Goal: Information Seeking & Learning: Compare options

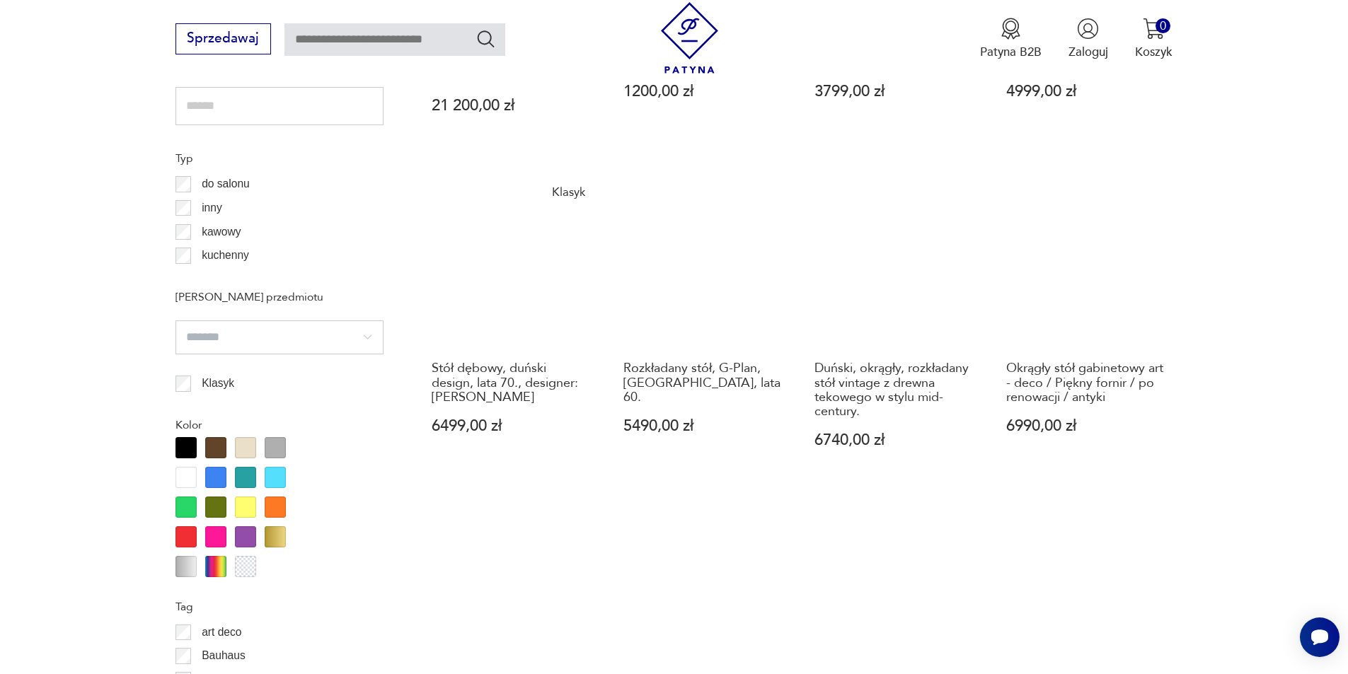
scroll to position [1249, 0]
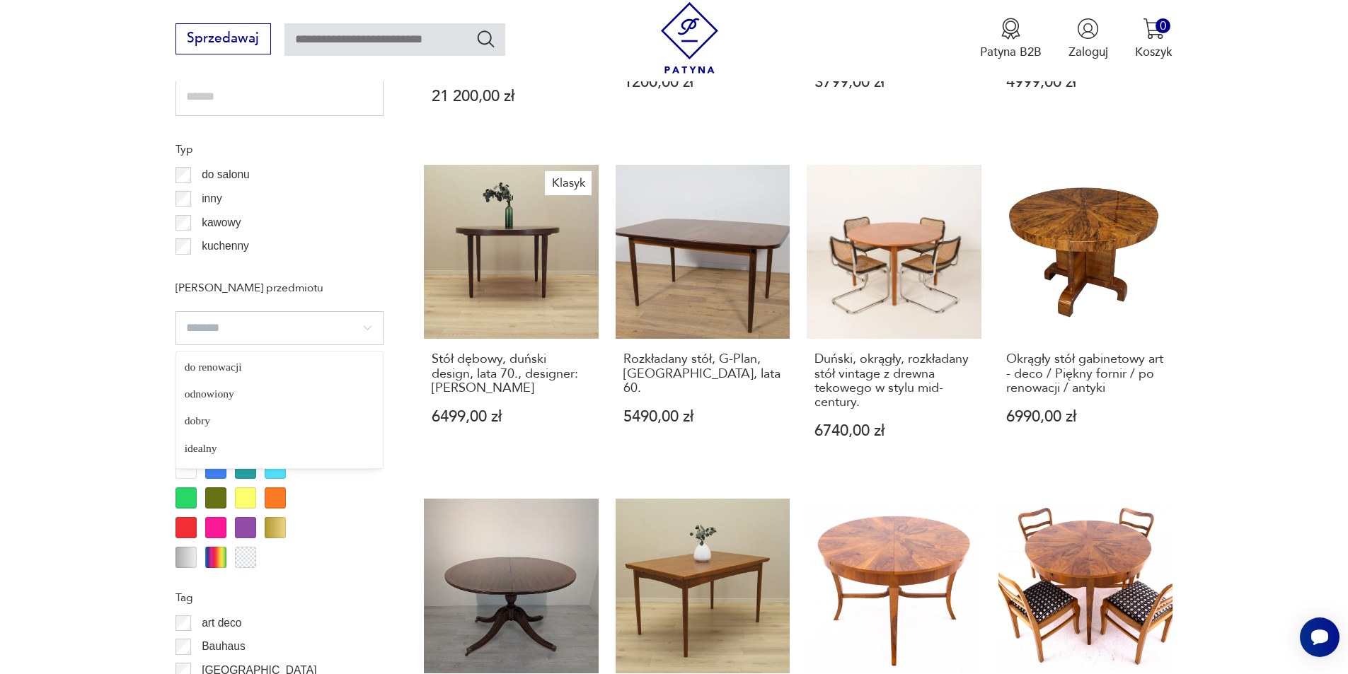
click at [368, 332] on input "search" at bounding box center [279, 328] width 208 height 34
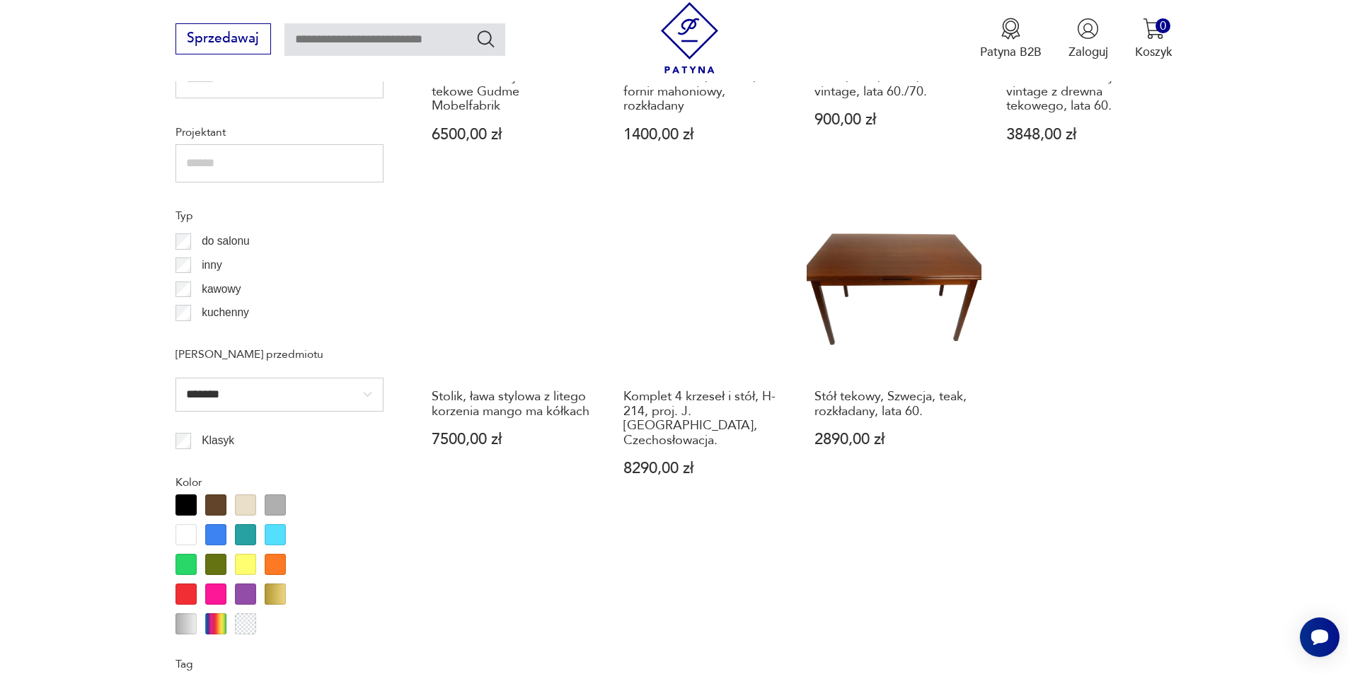
scroll to position [1187, 0]
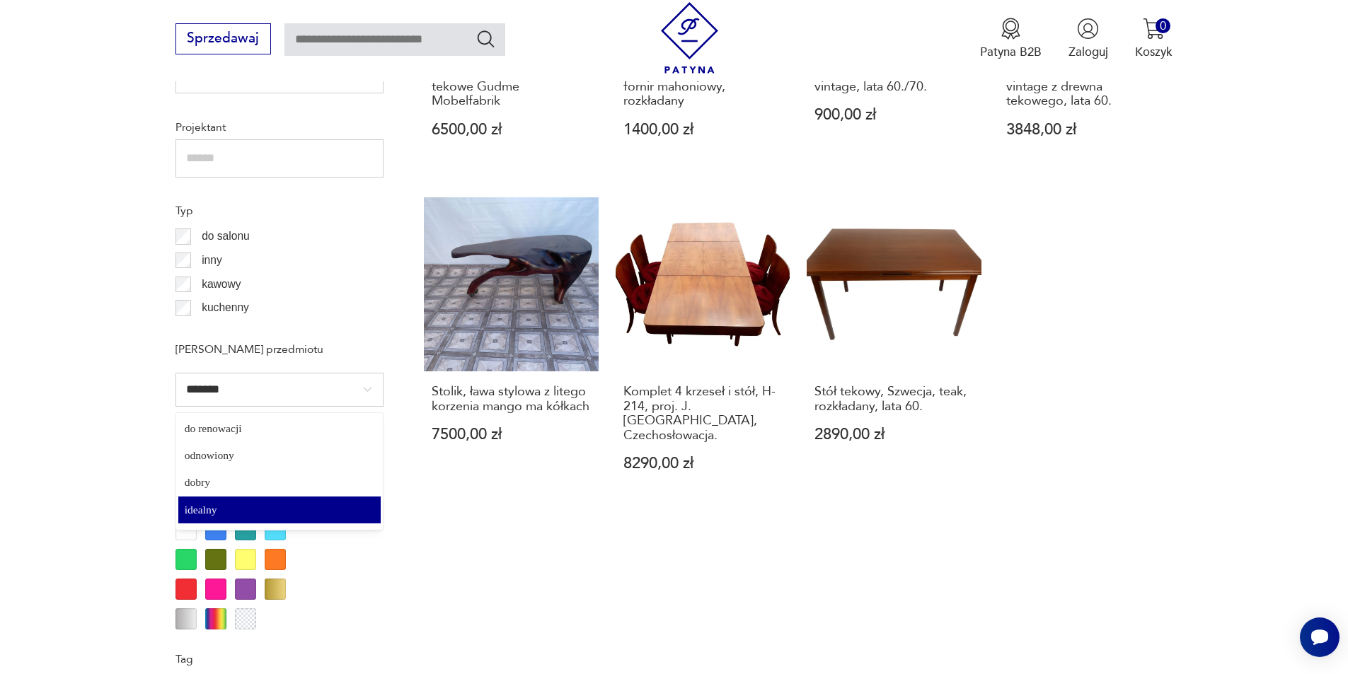
click at [366, 389] on input "*******" at bounding box center [279, 390] width 208 height 34
type input "*****"
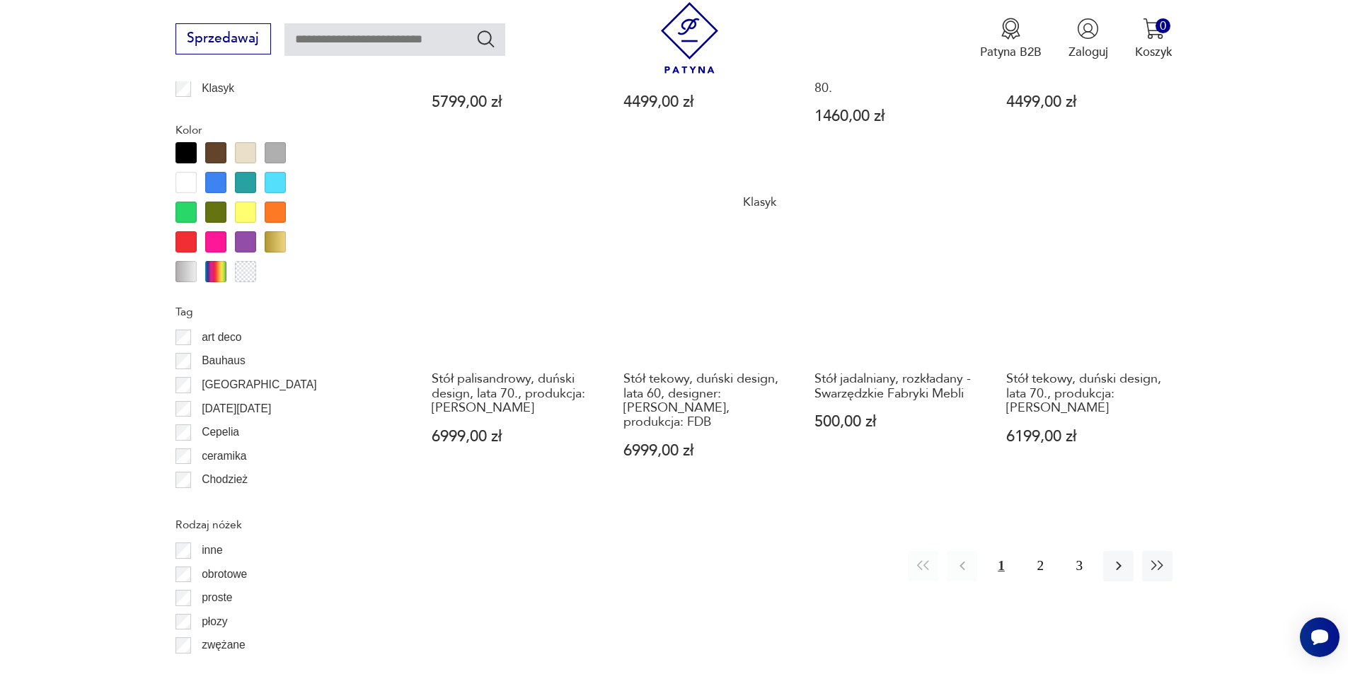
scroll to position [1541, 0]
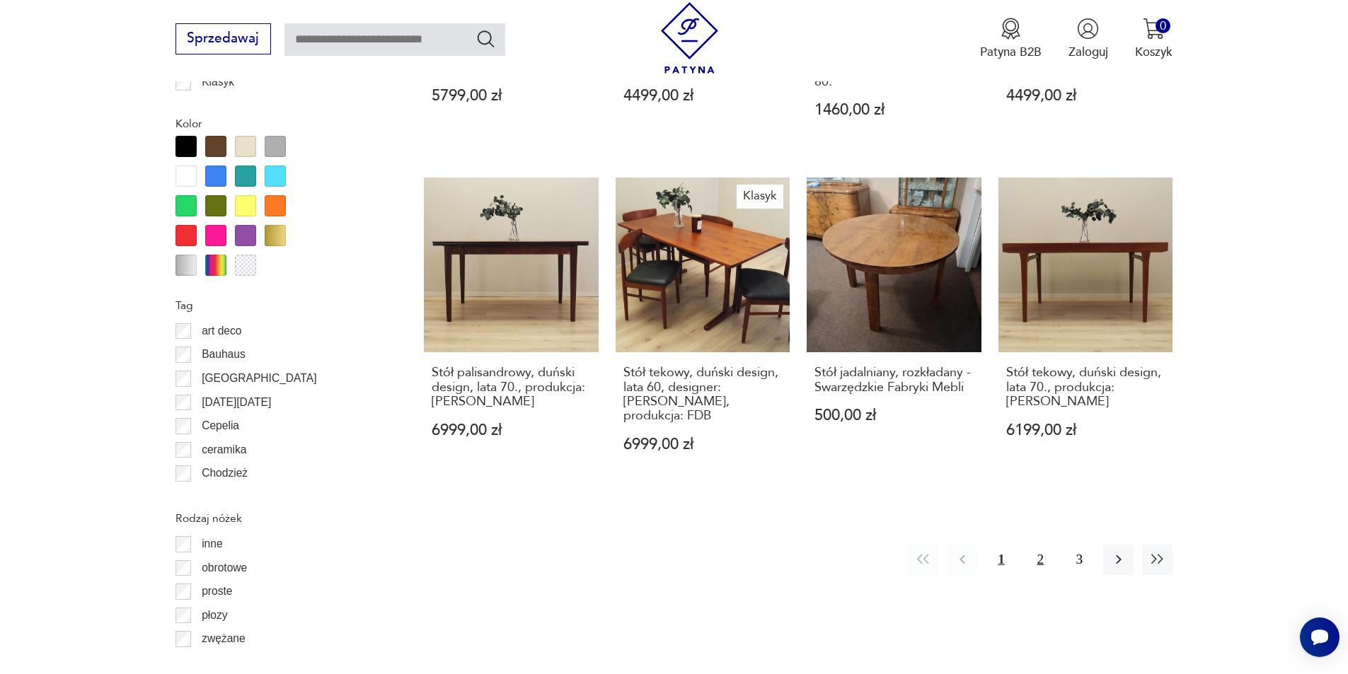
click at [1036, 545] on button "2" at bounding box center [1040, 560] width 30 height 30
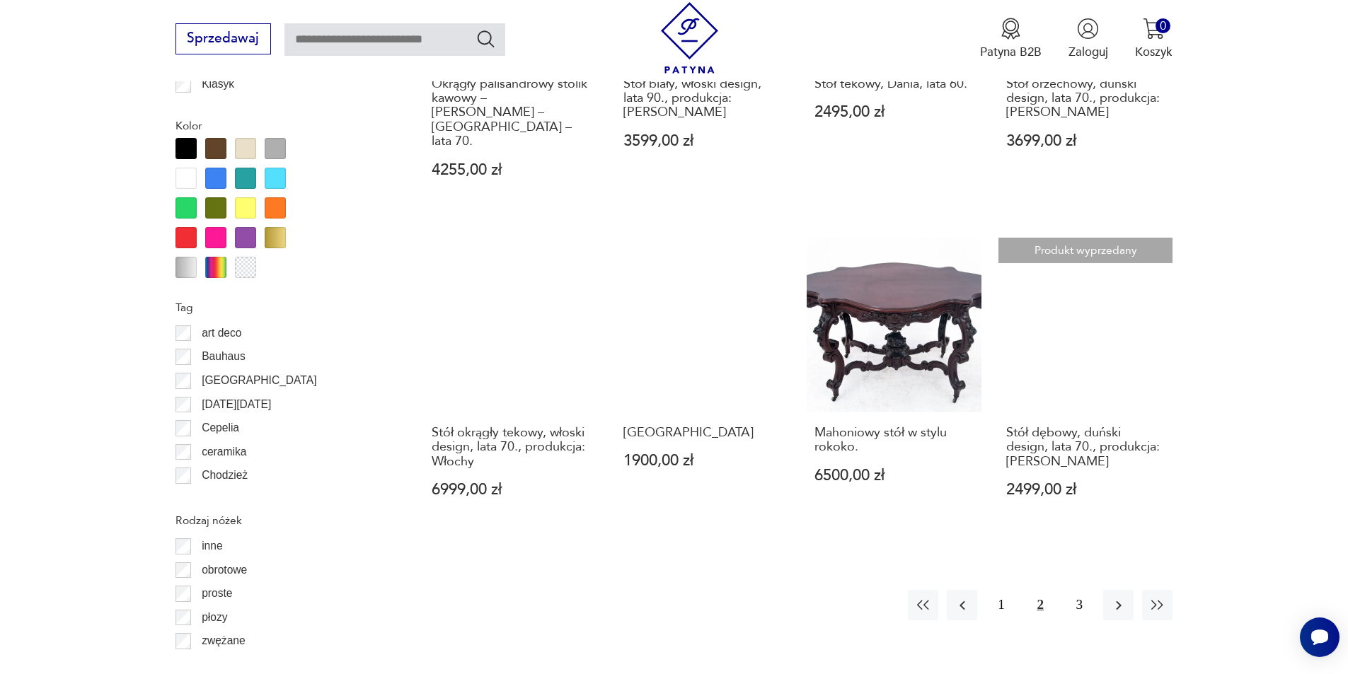
scroll to position [1541, 0]
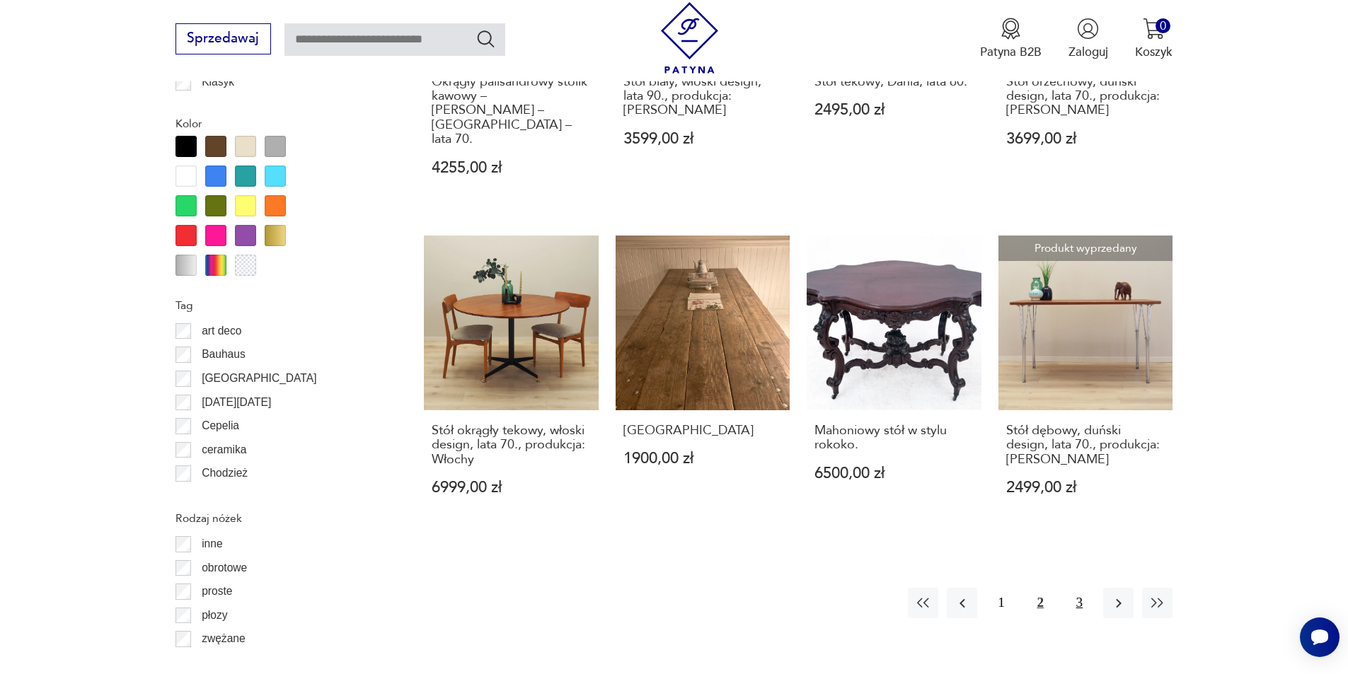
click at [1076, 588] on button "3" at bounding box center [1079, 603] width 30 height 30
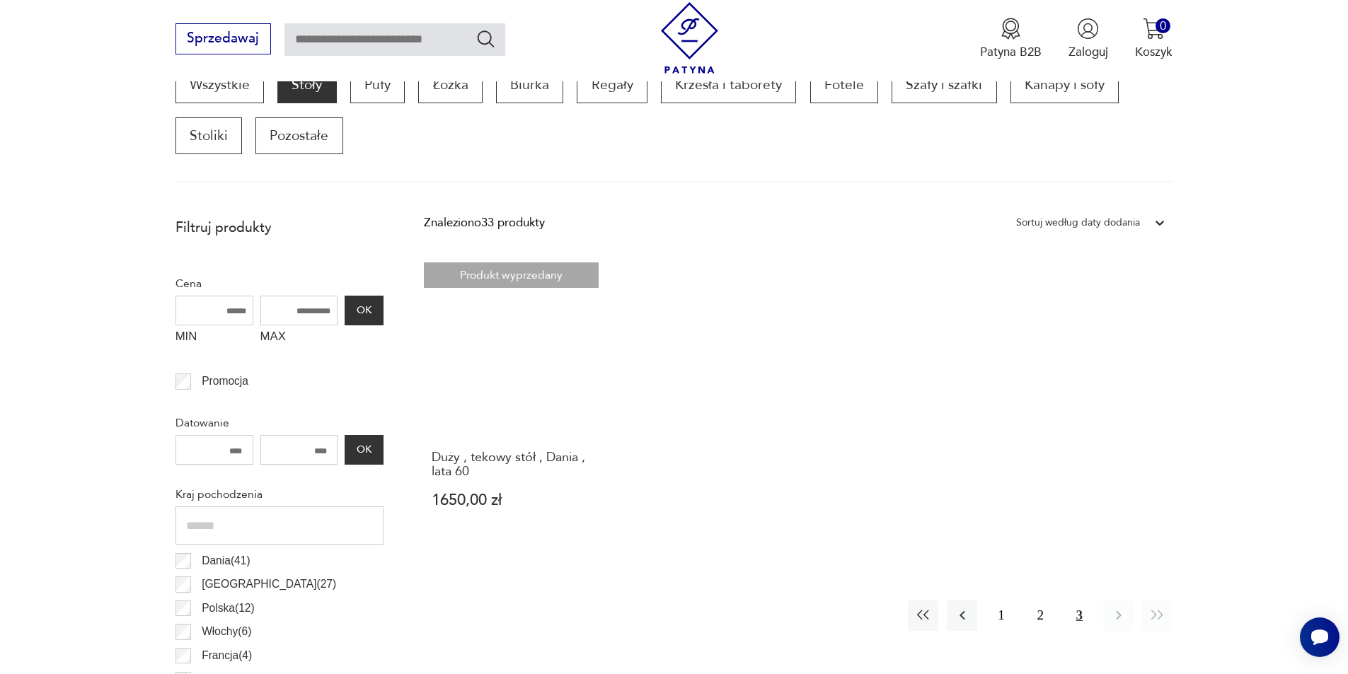
scroll to position [480, 0]
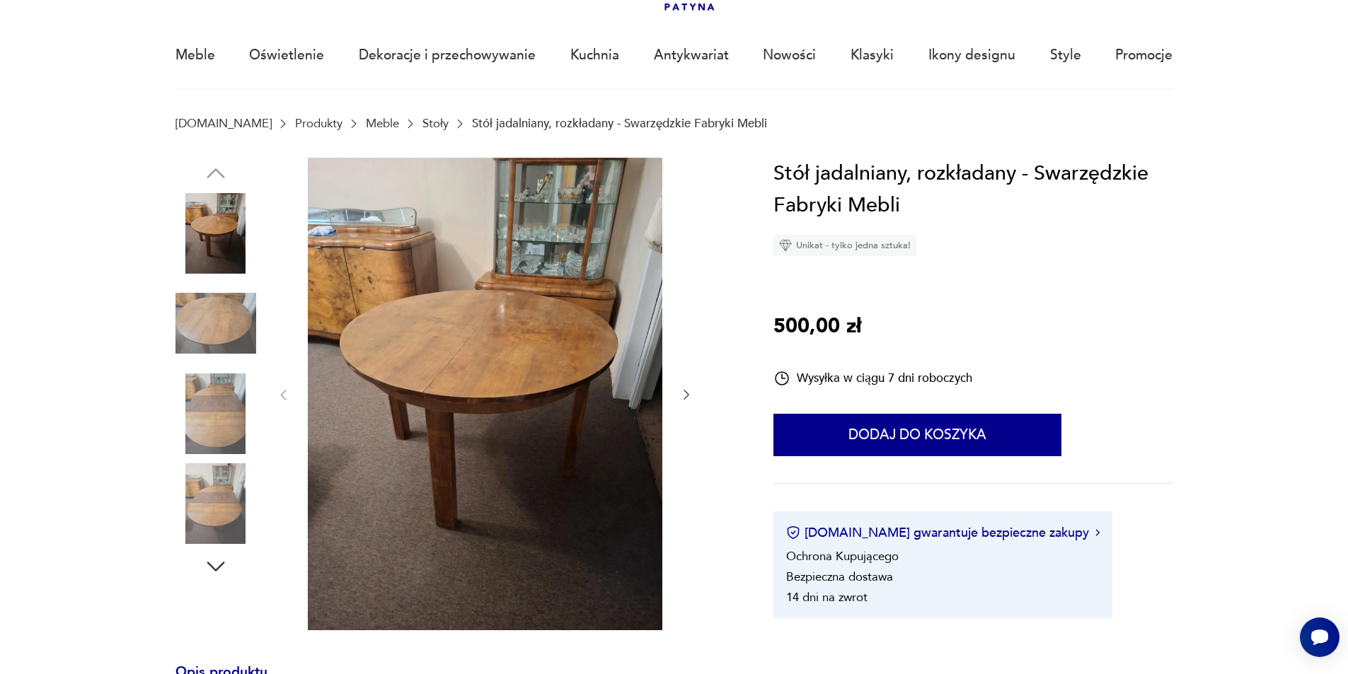
scroll to position [141, 0]
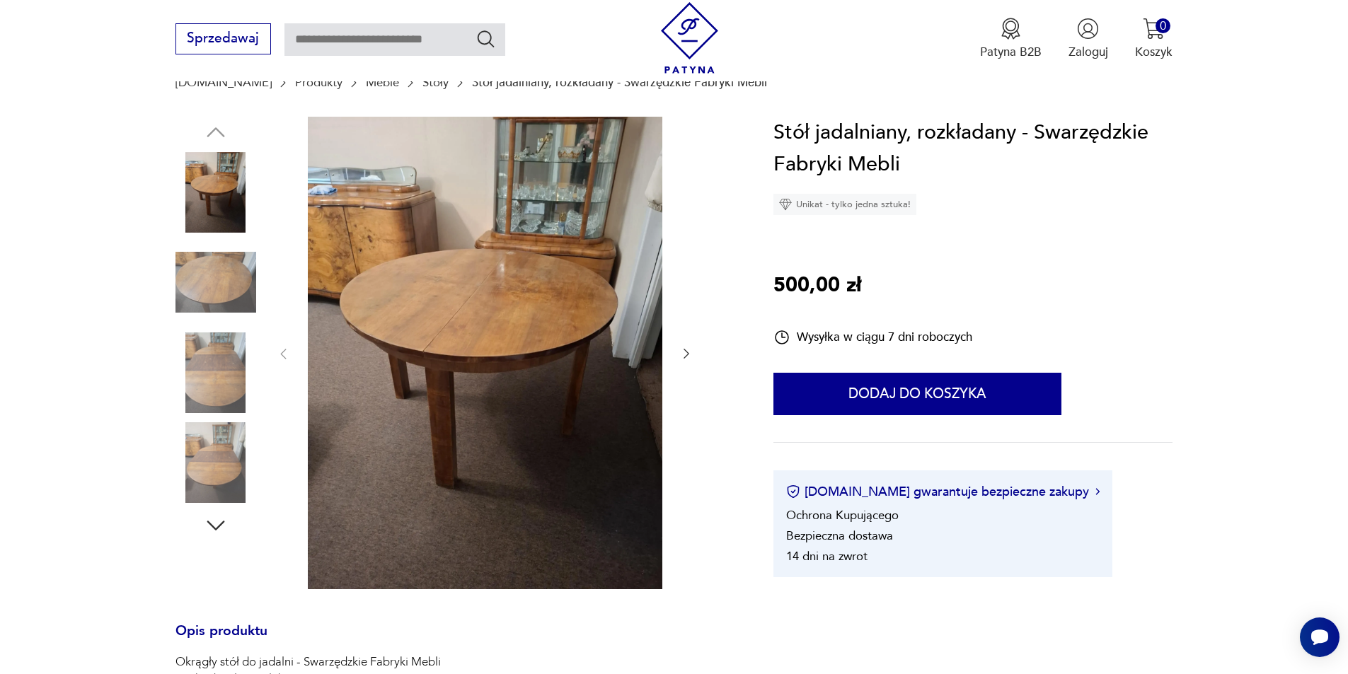
click at [214, 282] on img at bounding box center [215, 282] width 81 height 81
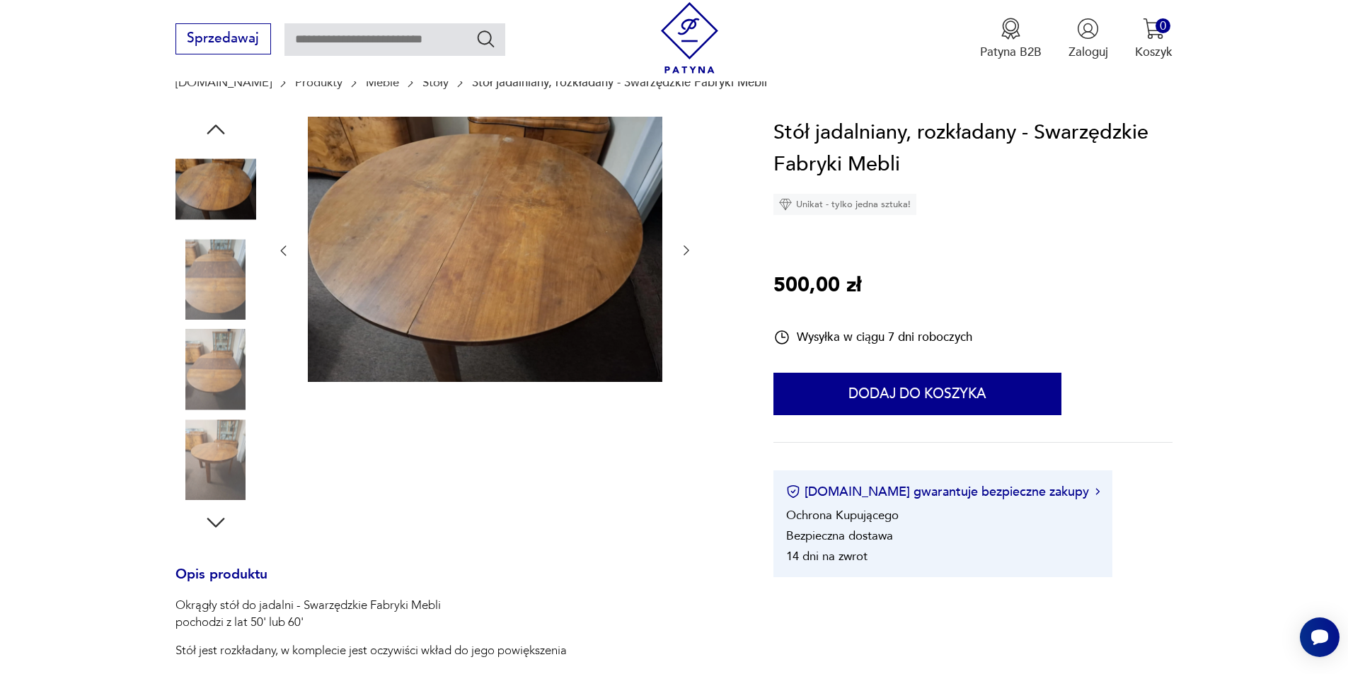
click at [218, 274] on img at bounding box center [215, 279] width 81 height 81
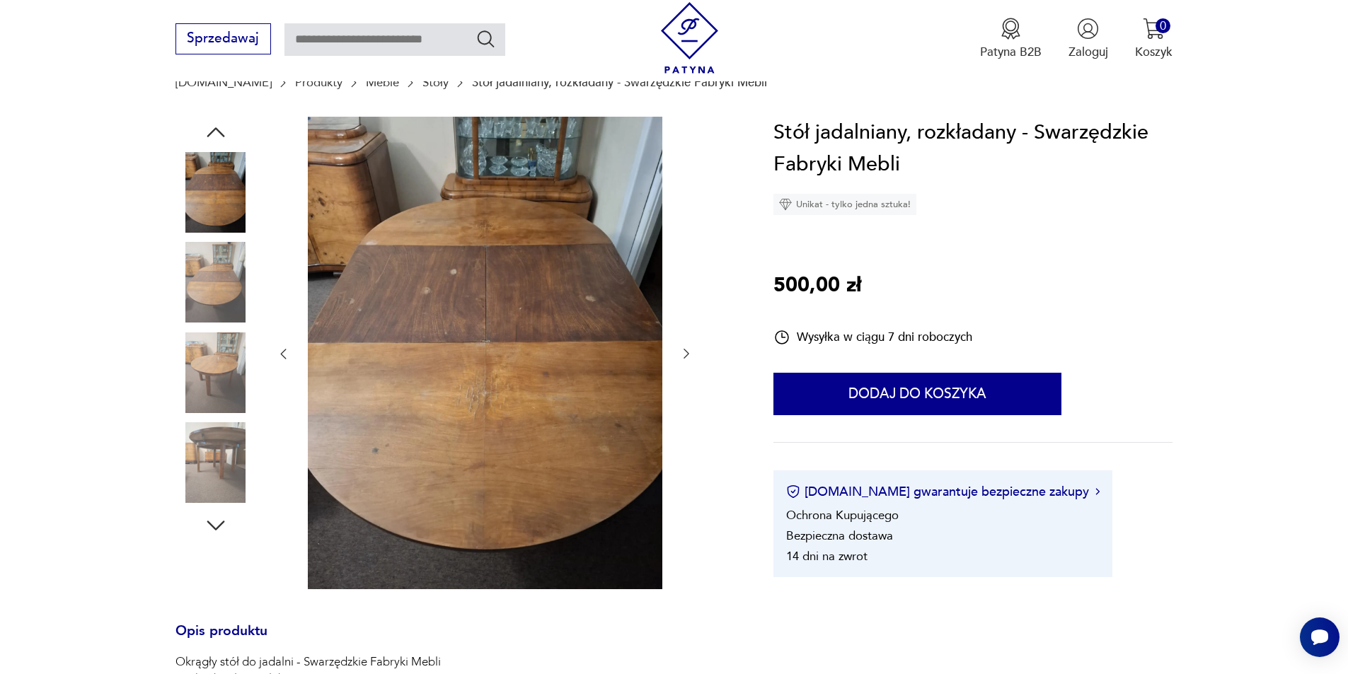
click at [224, 358] on img at bounding box center [215, 372] width 81 height 81
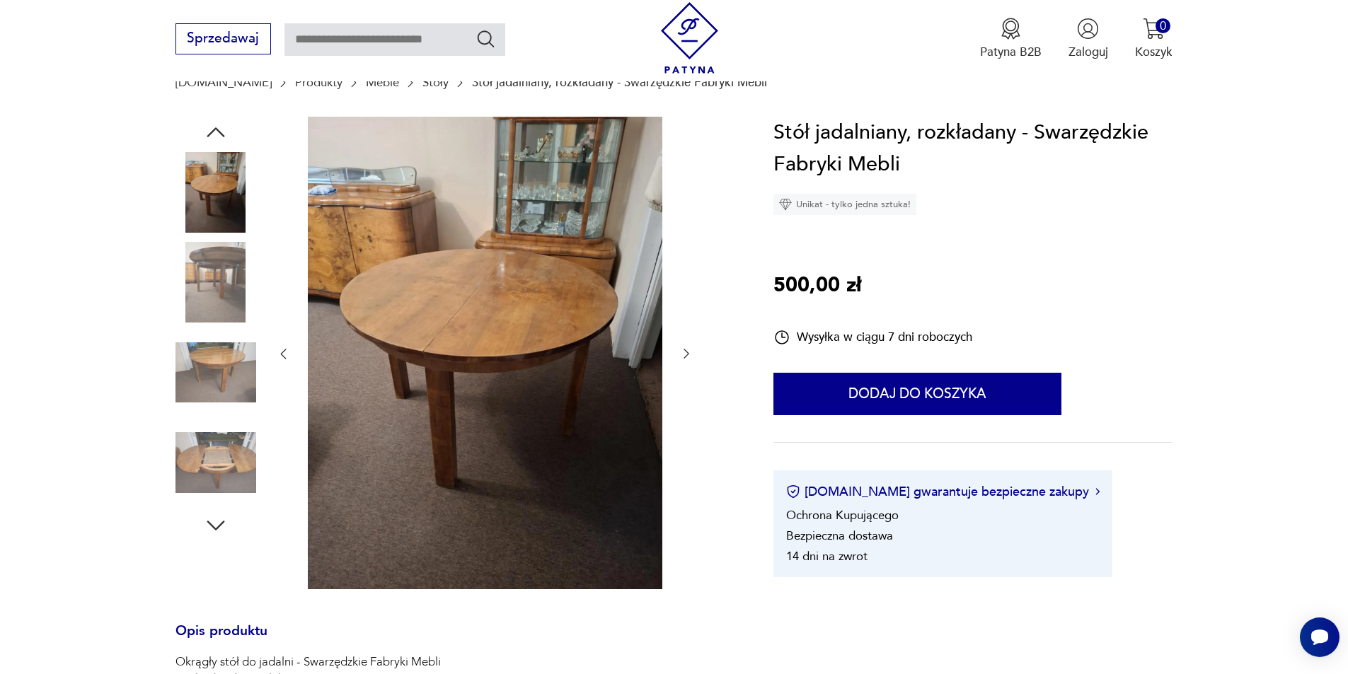
click at [221, 447] on img at bounding box center [215, 462] width 81 height 81
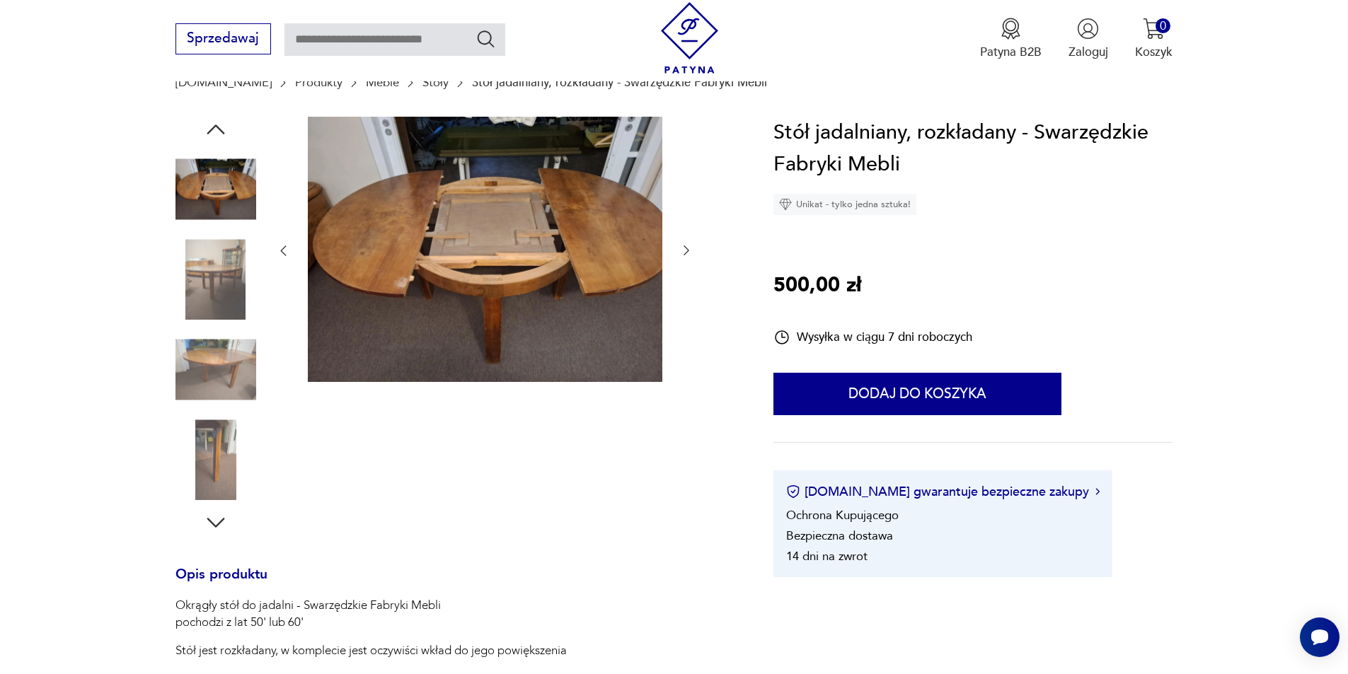
click at [222, 473] on img at bounding box center [215, 460] width 81 height 81
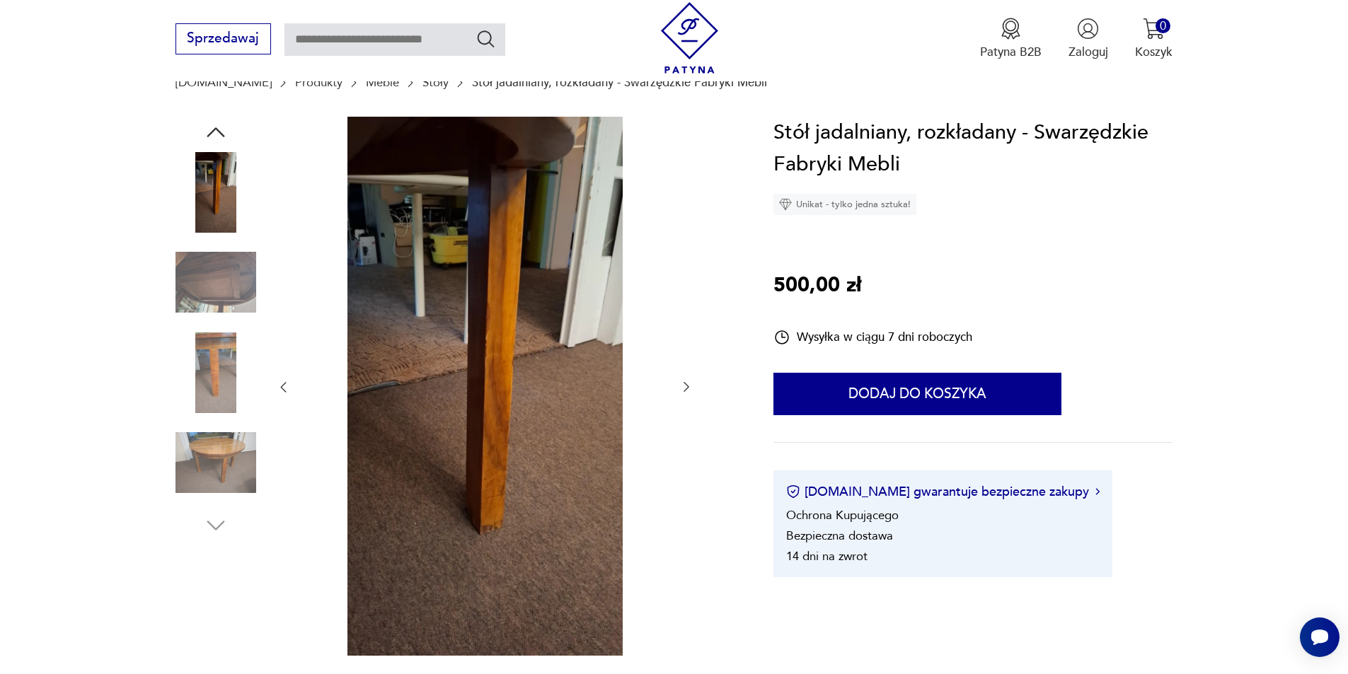
click at [218, 478] on img at bounding box center [215, 462] width 81 height 81
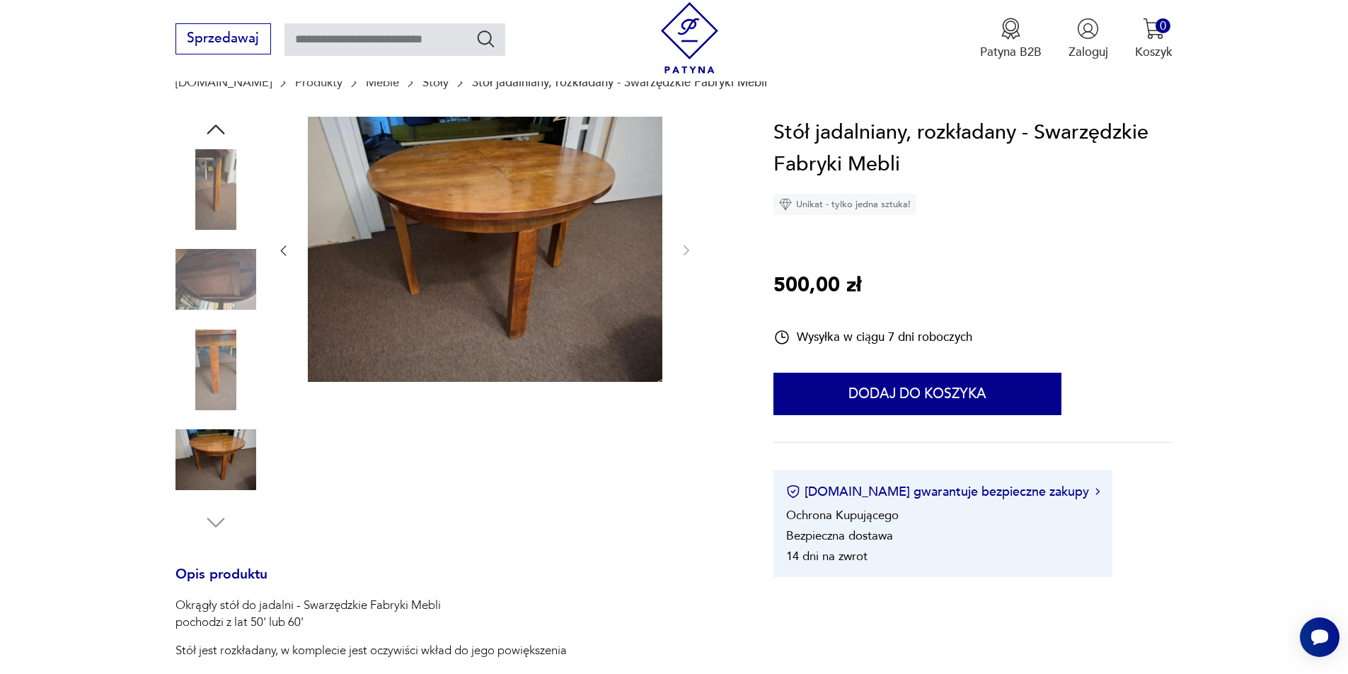
click at [422, 288] on img at bounding box center [485, 250] width 354 height 266
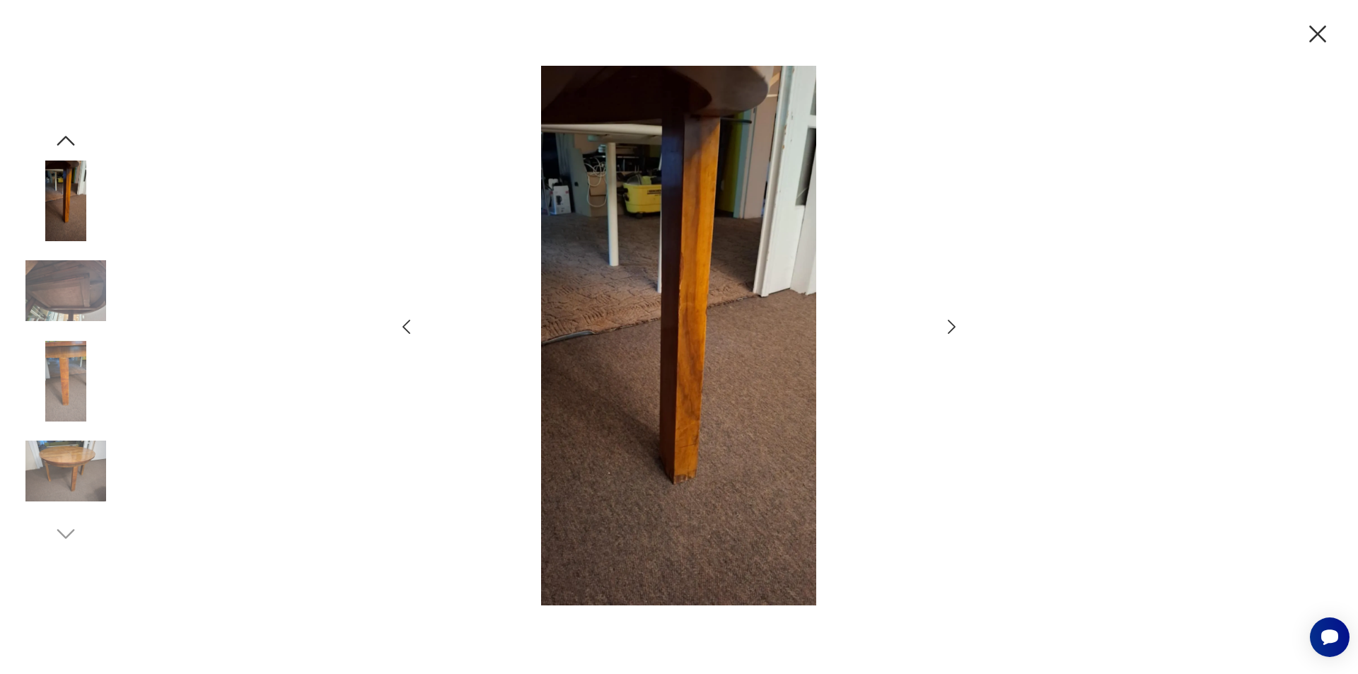
click at [947, 323] on icon "button" at bounding box center [952, 327] width 21 height 21
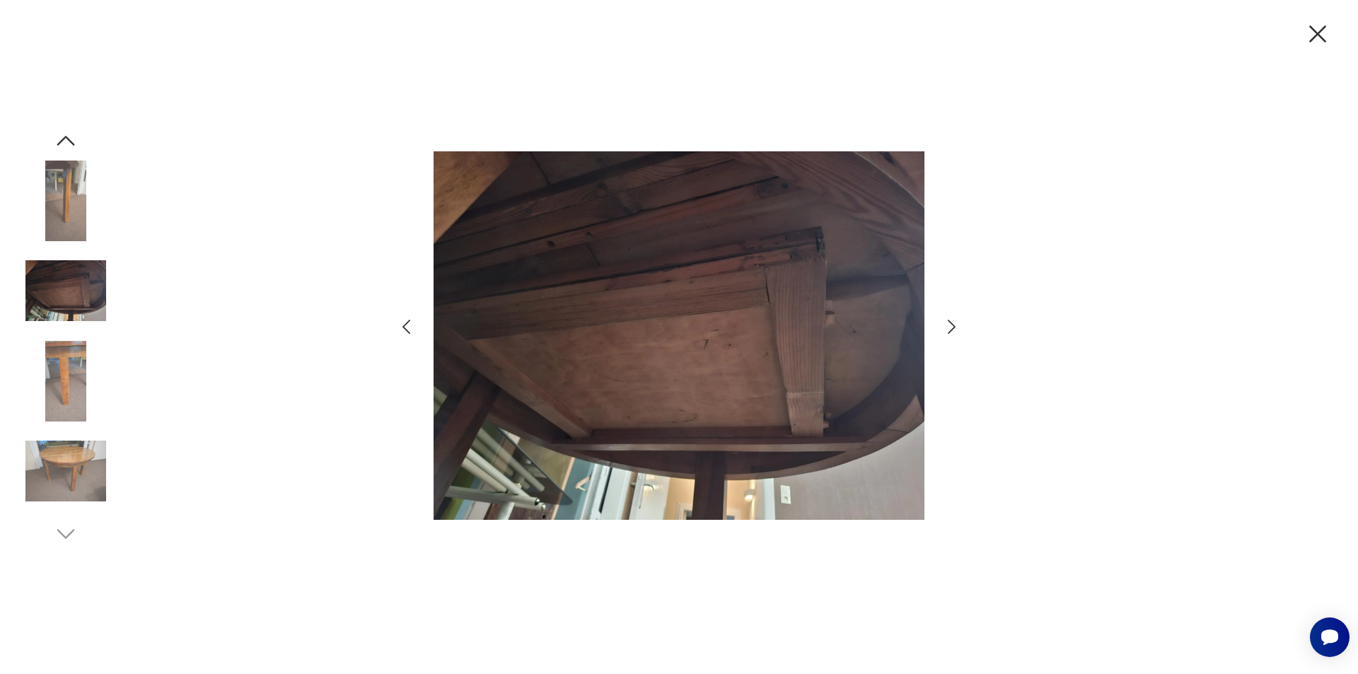
click at [947, 323] on icon "button" at bounding box center [952, 327] width 21 height 21
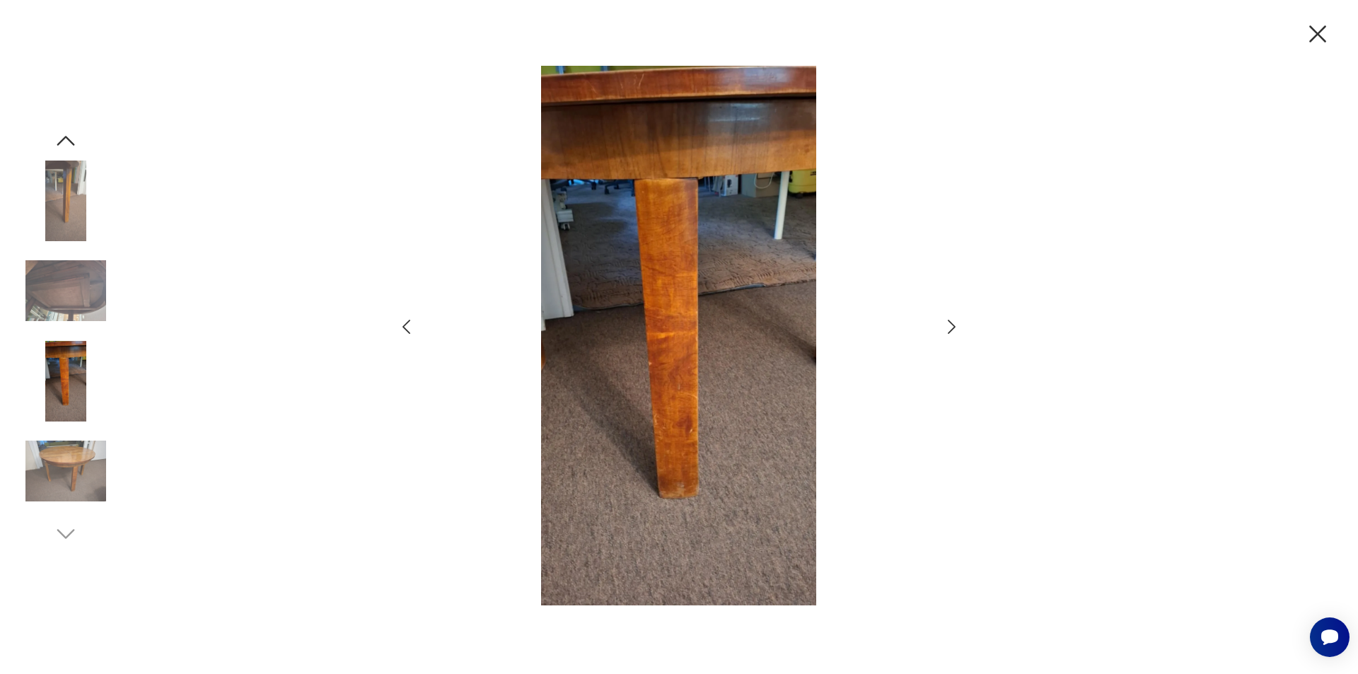
click at [947, 323] on icon "button" at bounding box center [952, 327] width 21 height 21
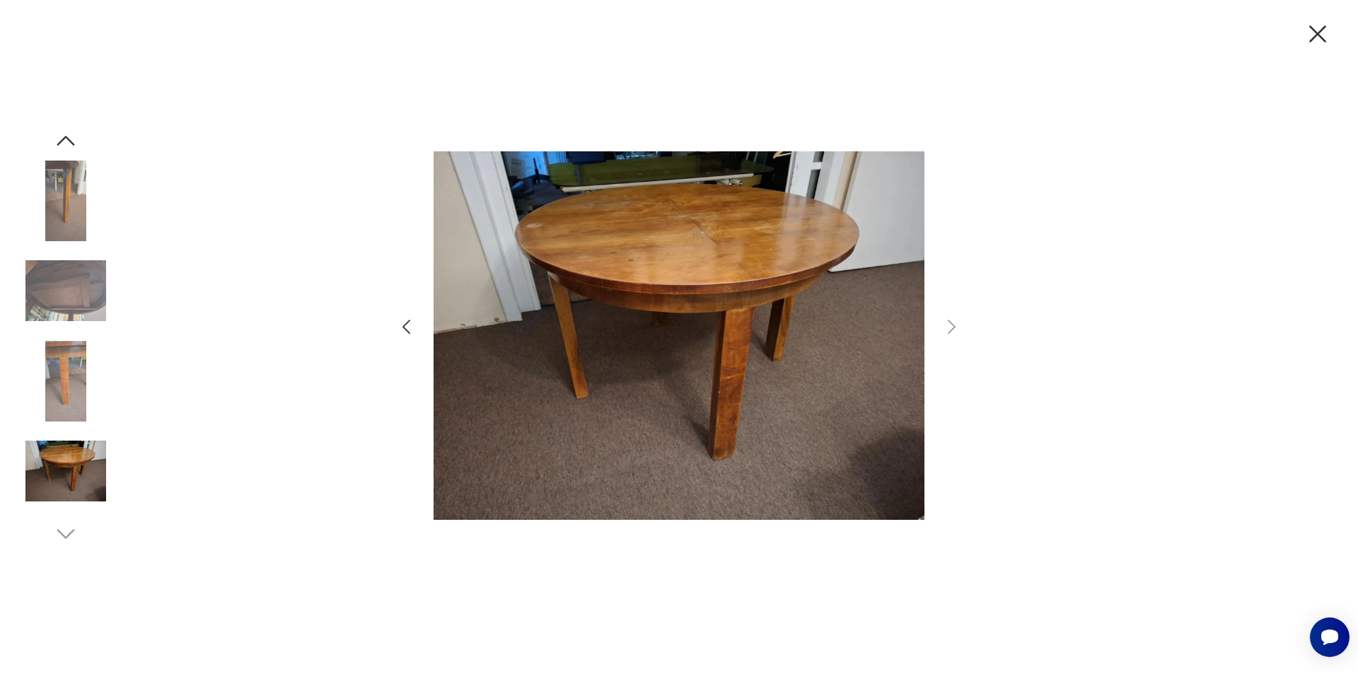
click at [1316, 32] on icon "button" at bounding box center [1317, 33] width 17 height 17
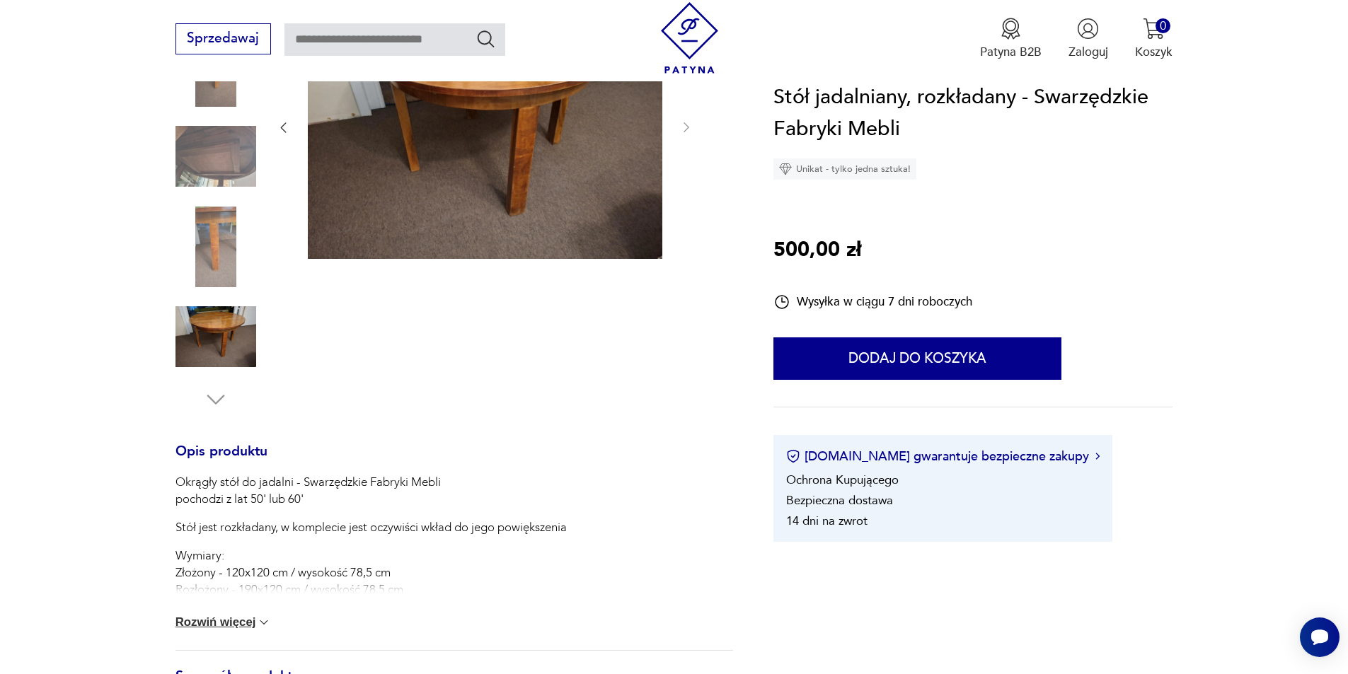
scroll to position [283, 0]
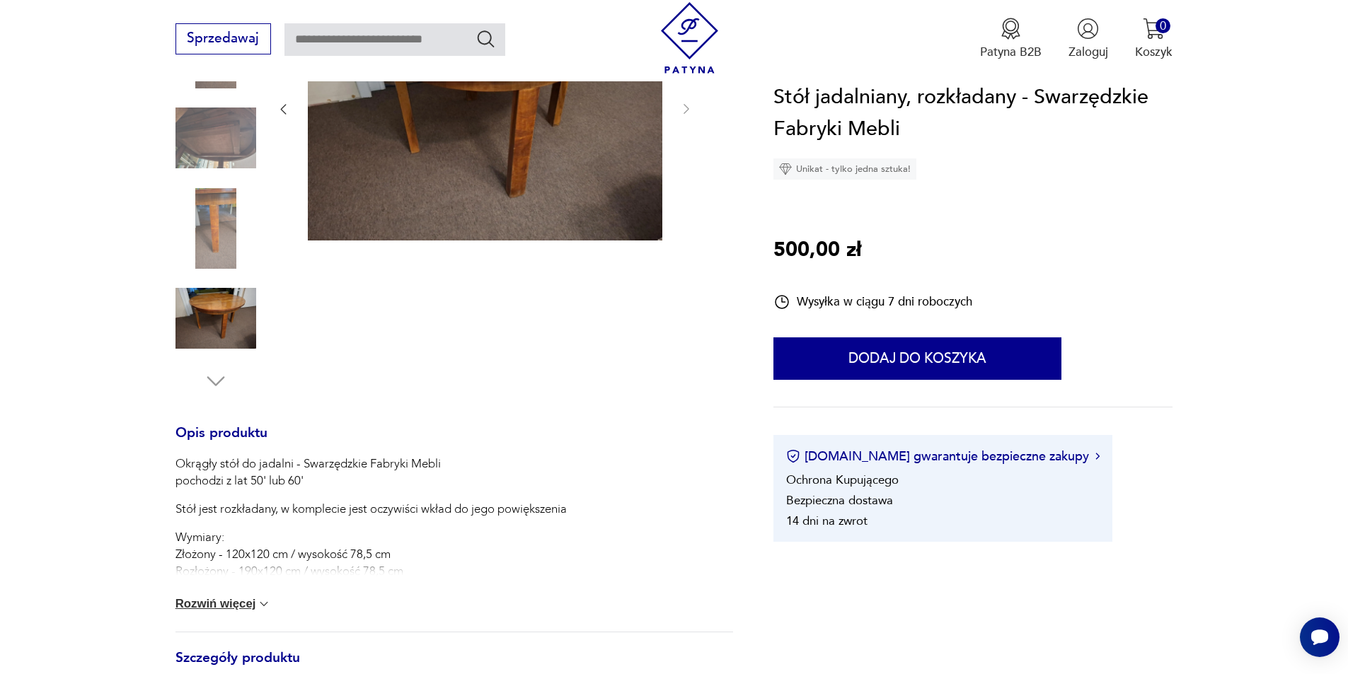
click at [241, 603] on button "Rozwiń więcej" at bounding box center [223, 604] width 96 height 14
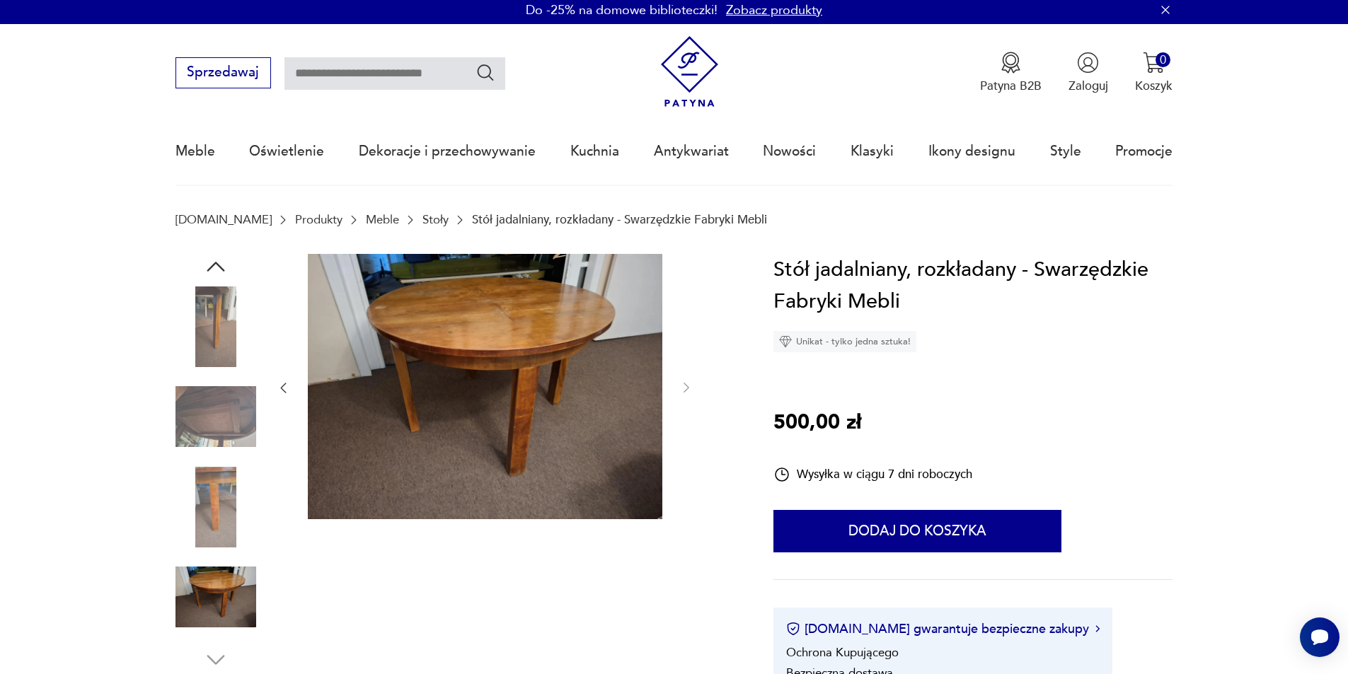
scroll to position [0, 0]
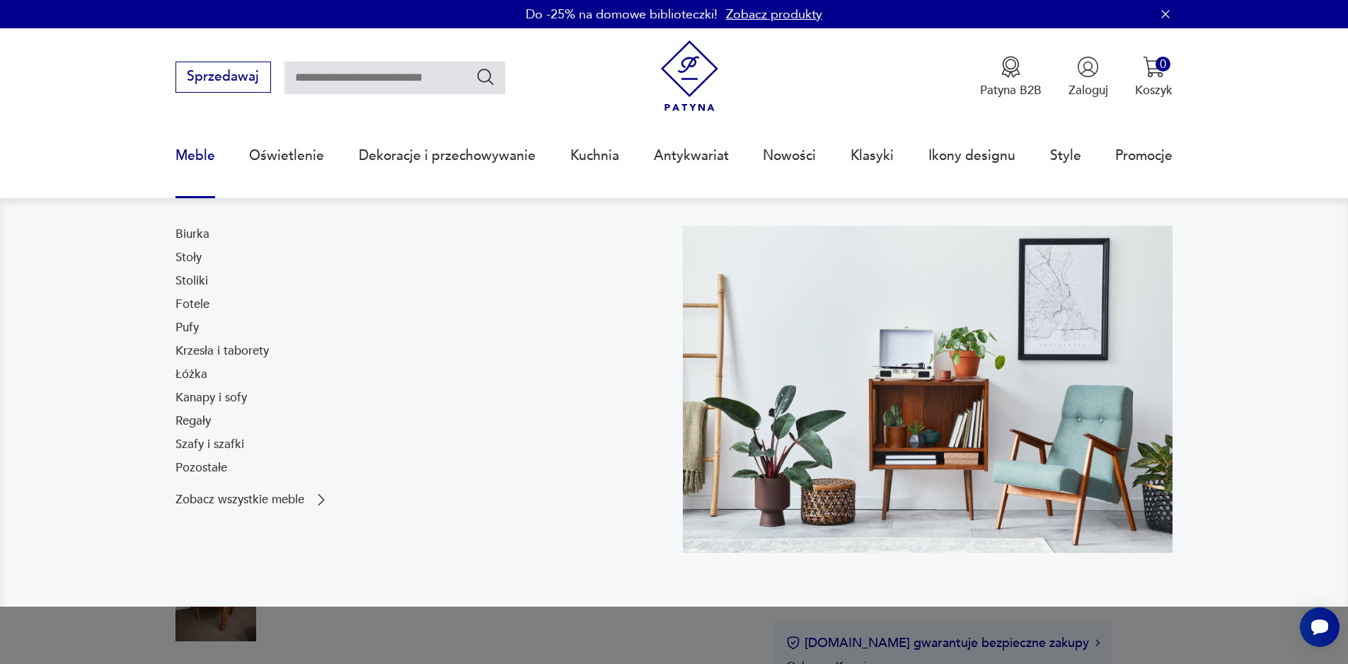
click at [218, 441] on link "Szafy i szafki" at bounding box center [209, 444] width 69 height 17
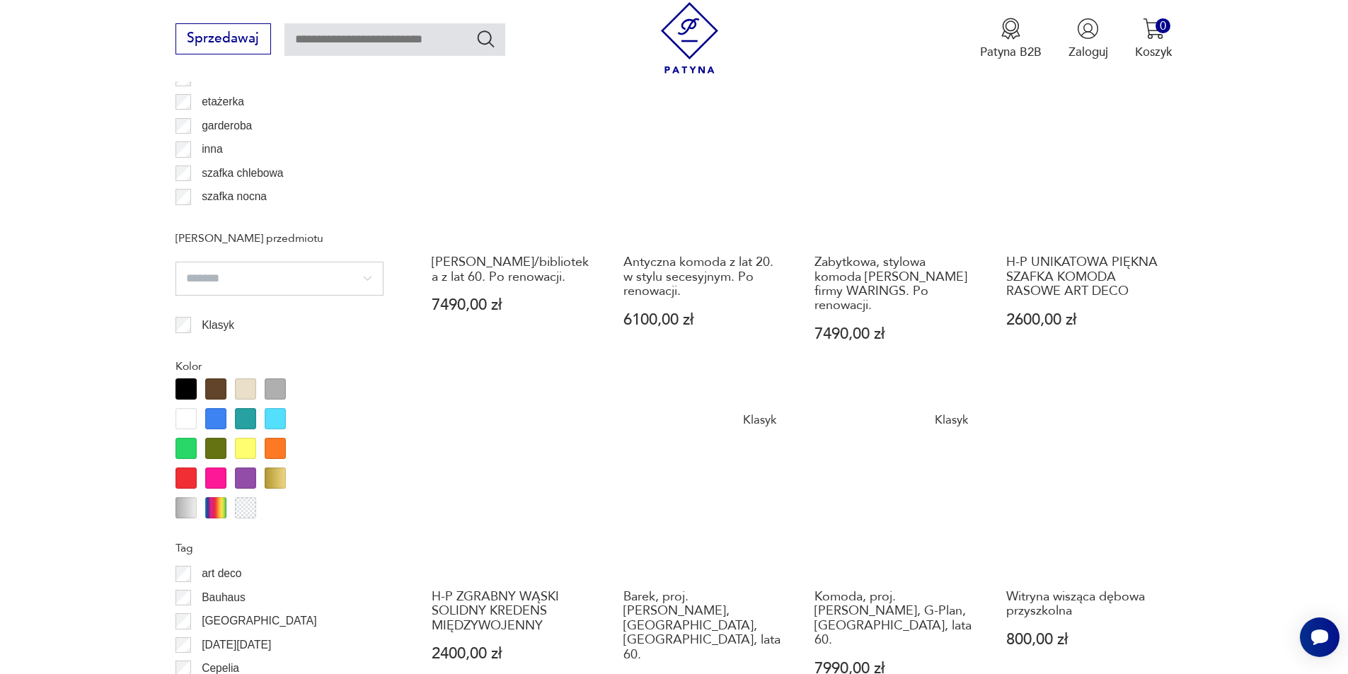
scroll to position [1329, 0]
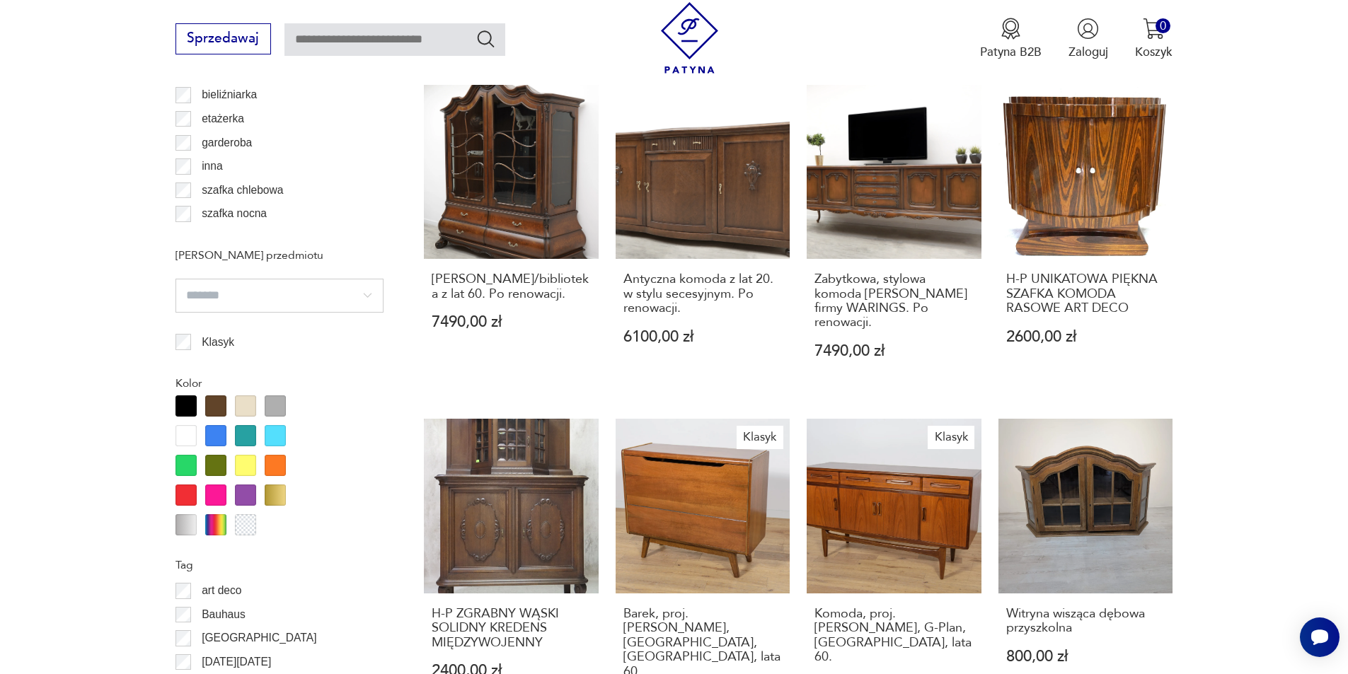
click at [376, 294] on input "search" at bounding box center [279, 296] width 208 height 34
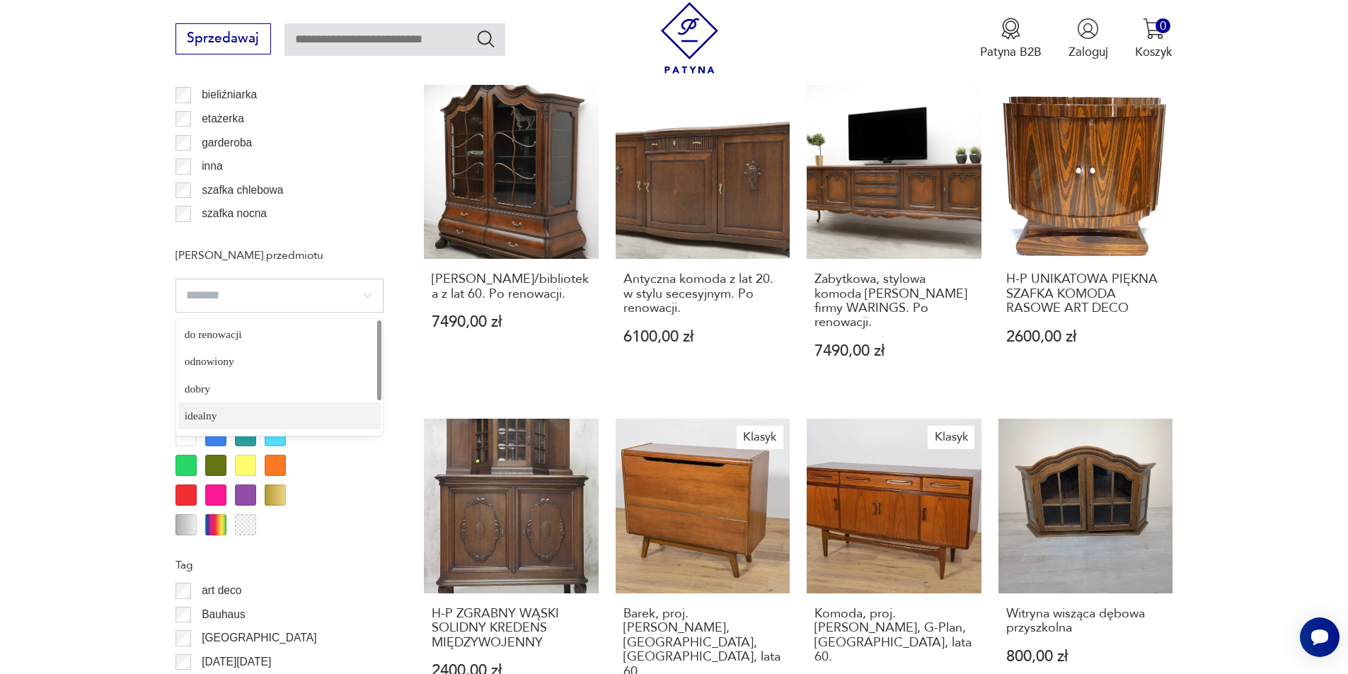
type input "*******"
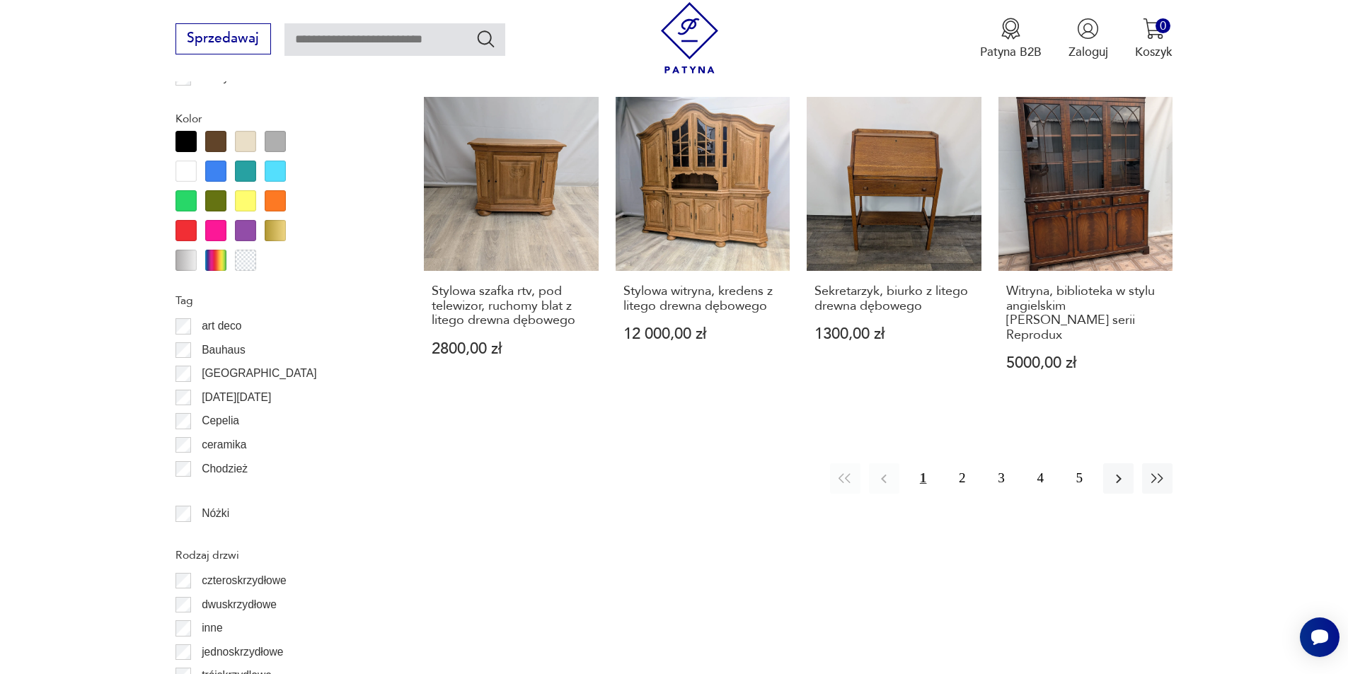
scroll to position [1612, 0]
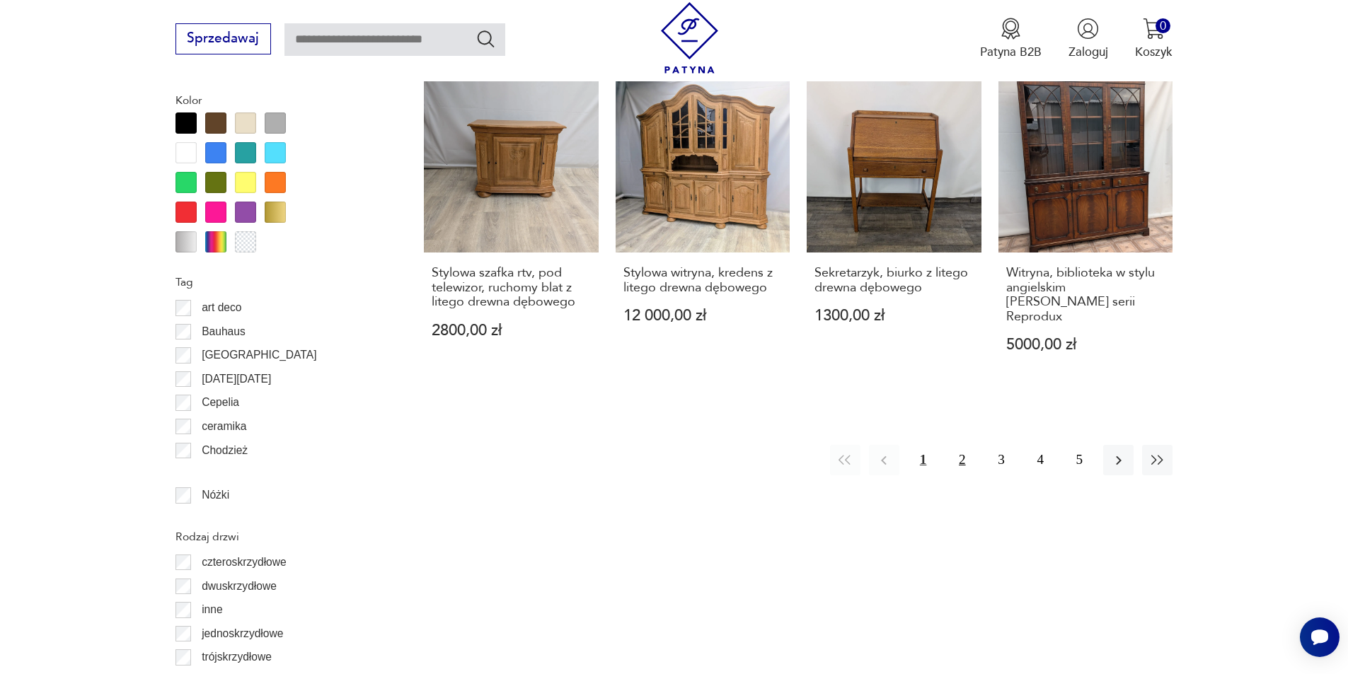
click at [964, 446] on button "2" at bounding box center [962, 460] width 30 height 30
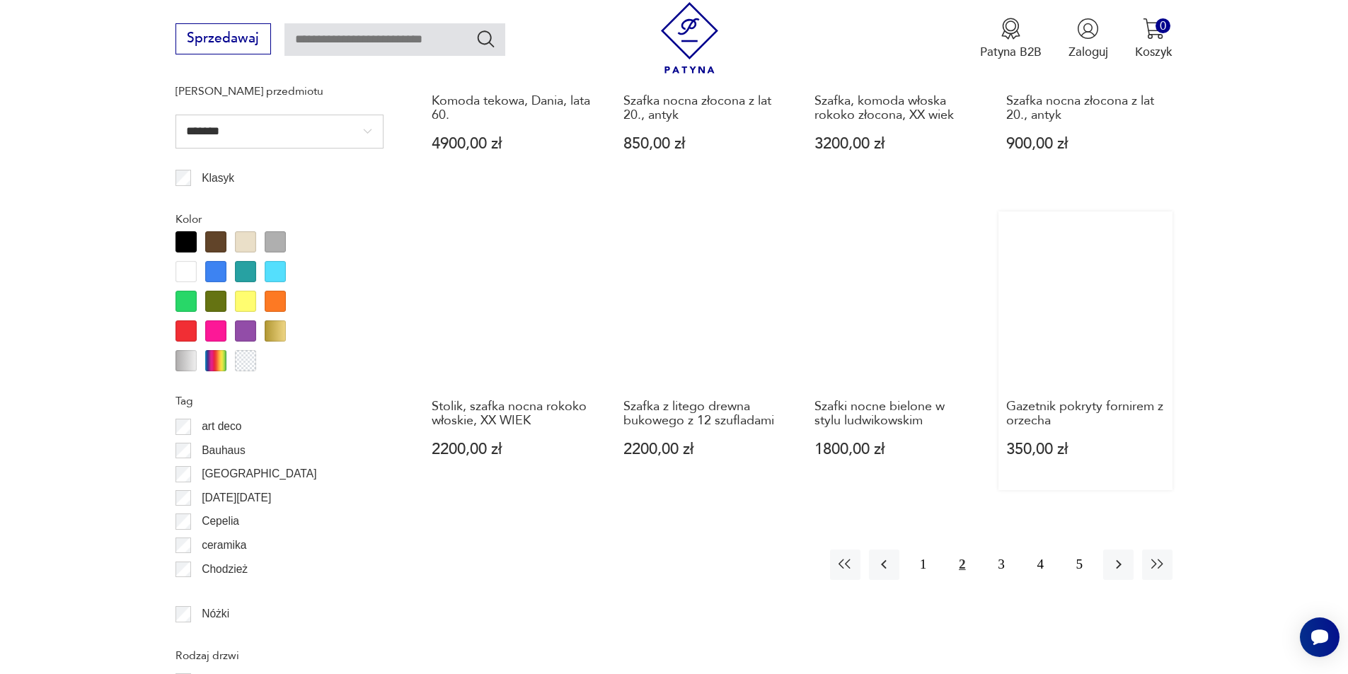
scroll to position [1541, 0]
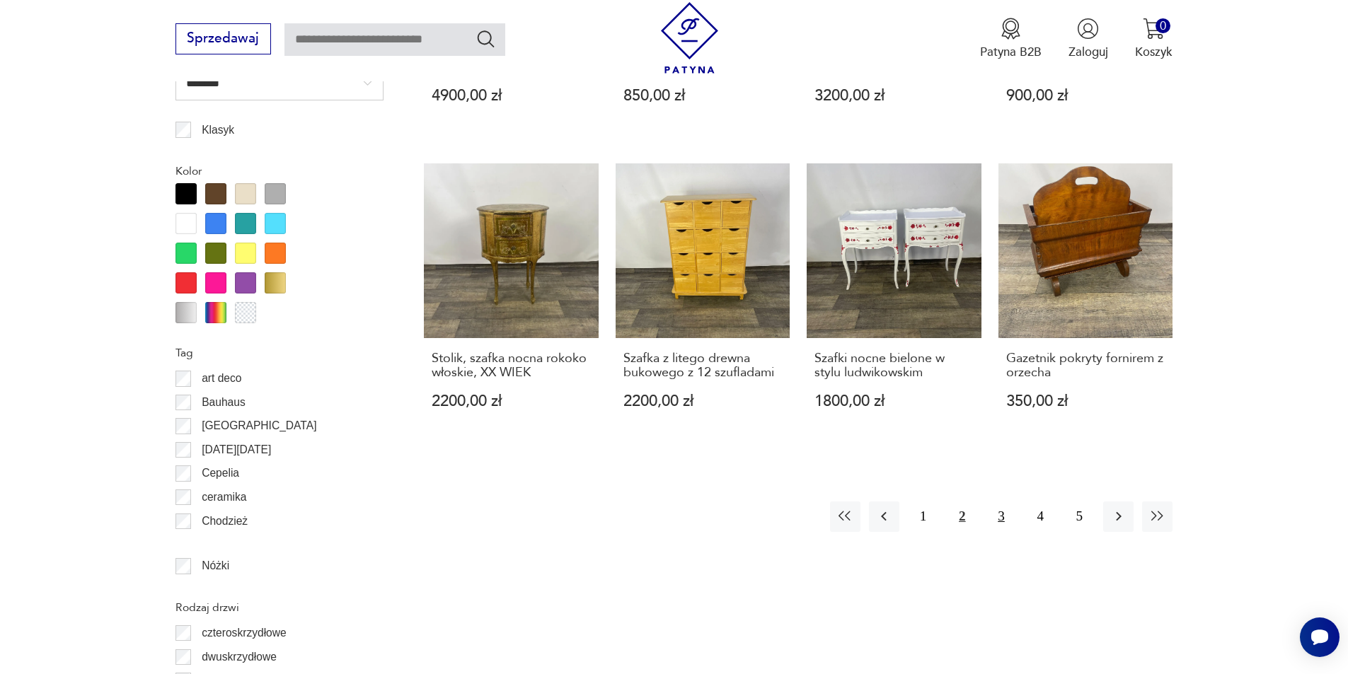
click at [1001, 508] on button "3" at bounding box center [1000, 517] width 30 height 30
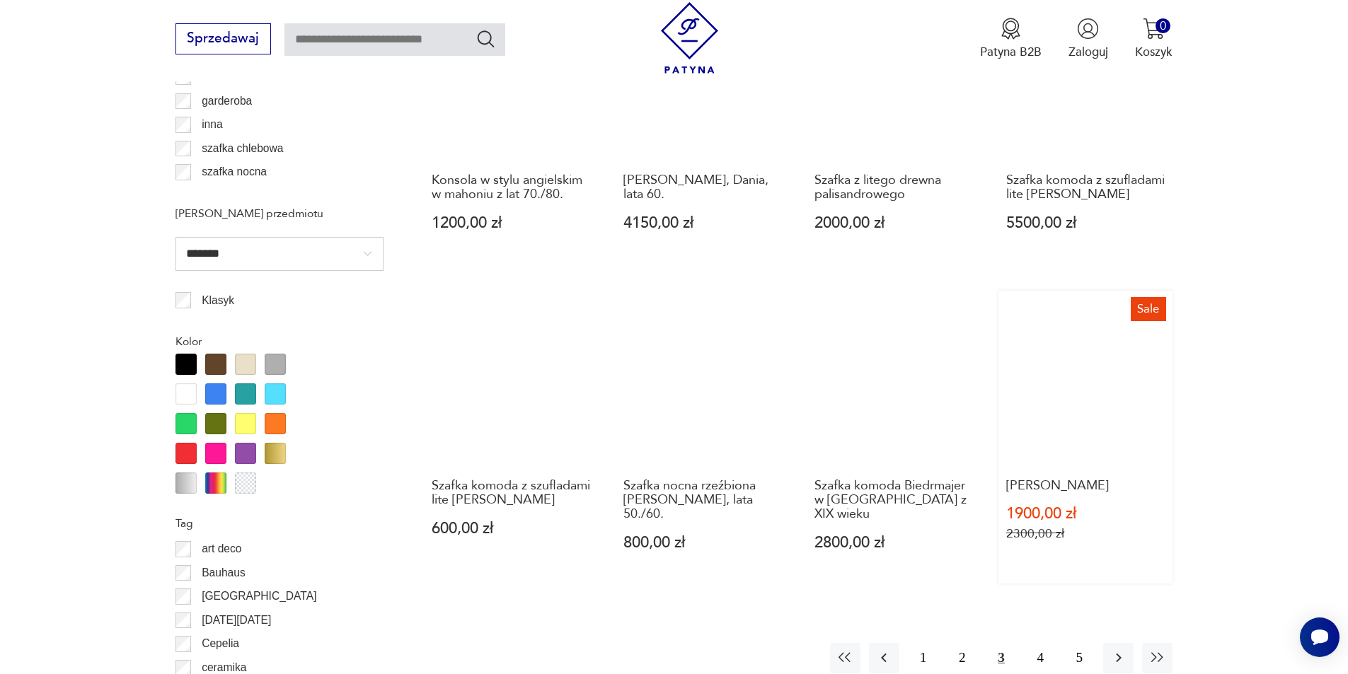
scroll to position [1470, 0]
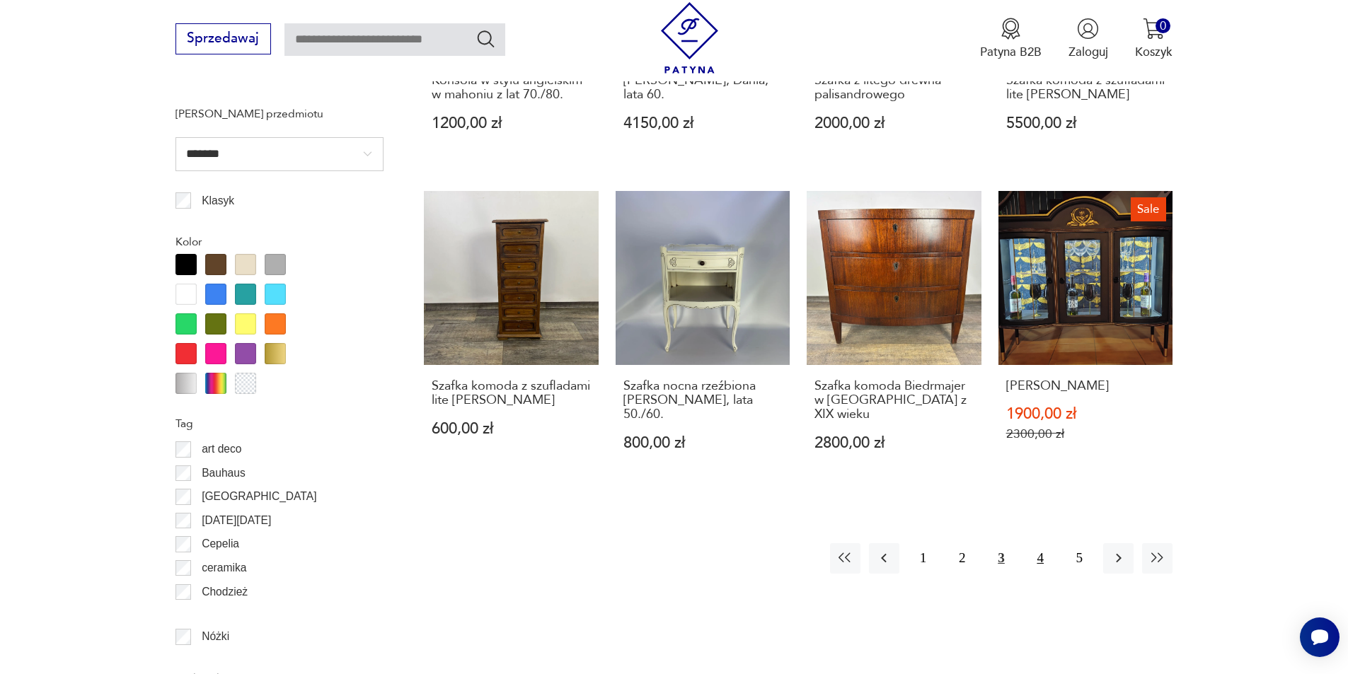
click at [1038, 572] on button "4" at bounding box center [1040, 558] width 30 height 30
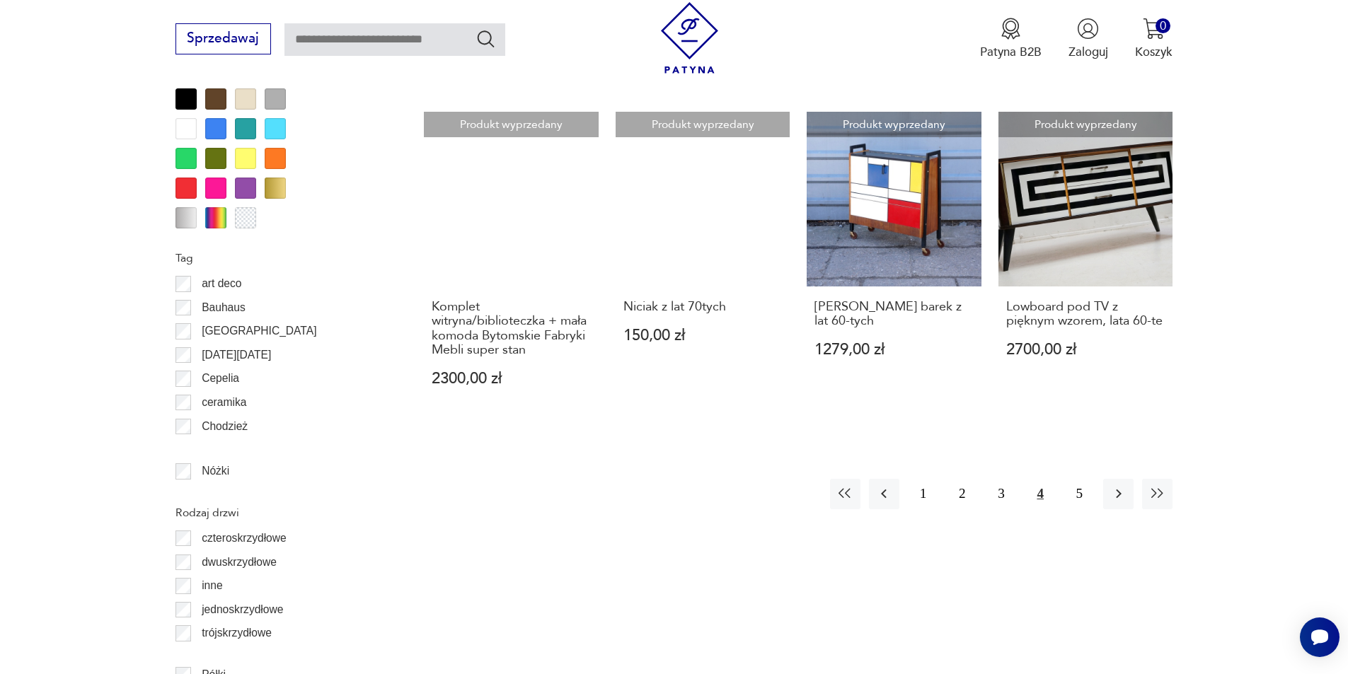
scroll to position [1682, 0]
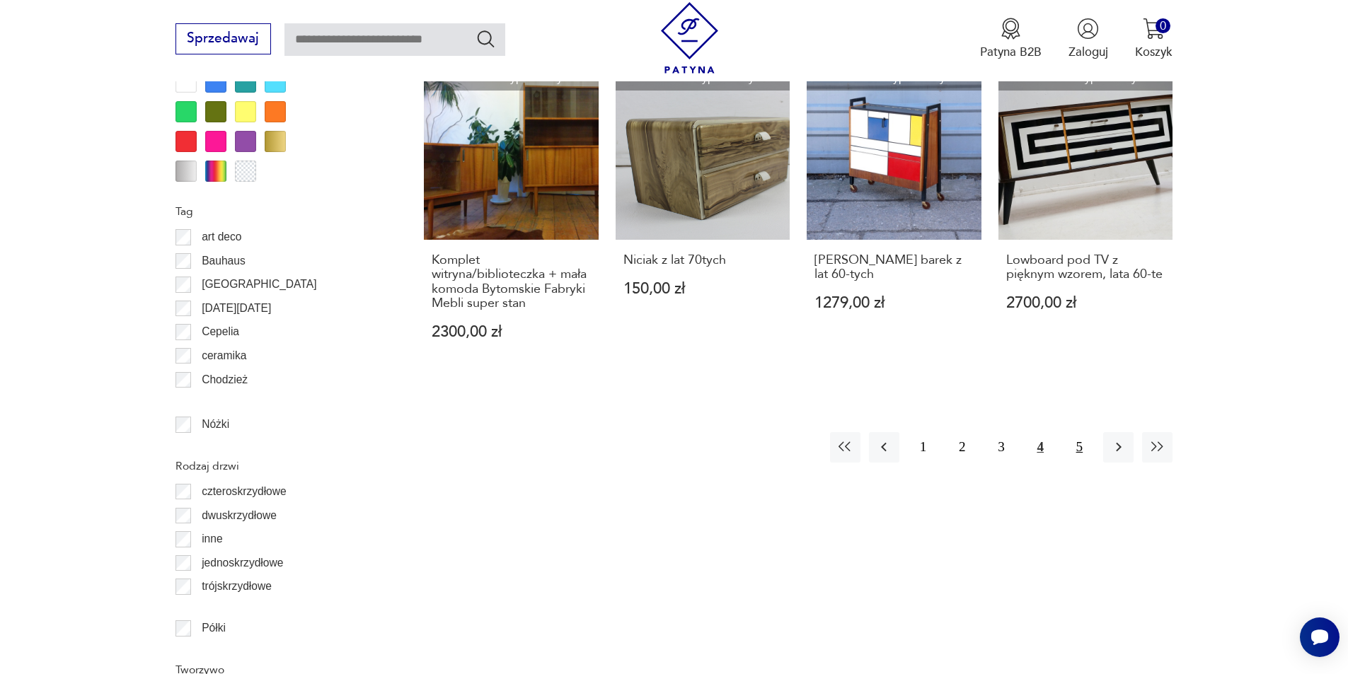
click at [1075, 432] on button "5" at bounding box center [1079, 447] width 30 height 30
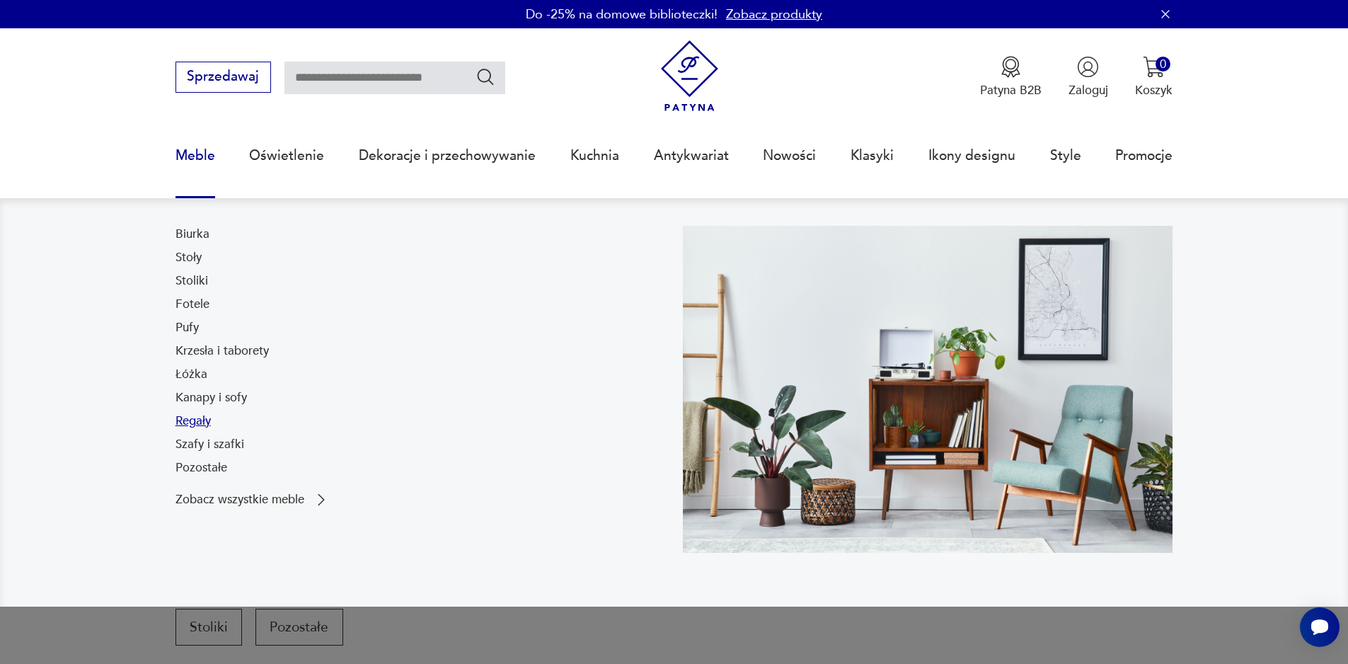
click at [199, 422] on link "Regały" at bounding box center [192, 420] width 35 height 17
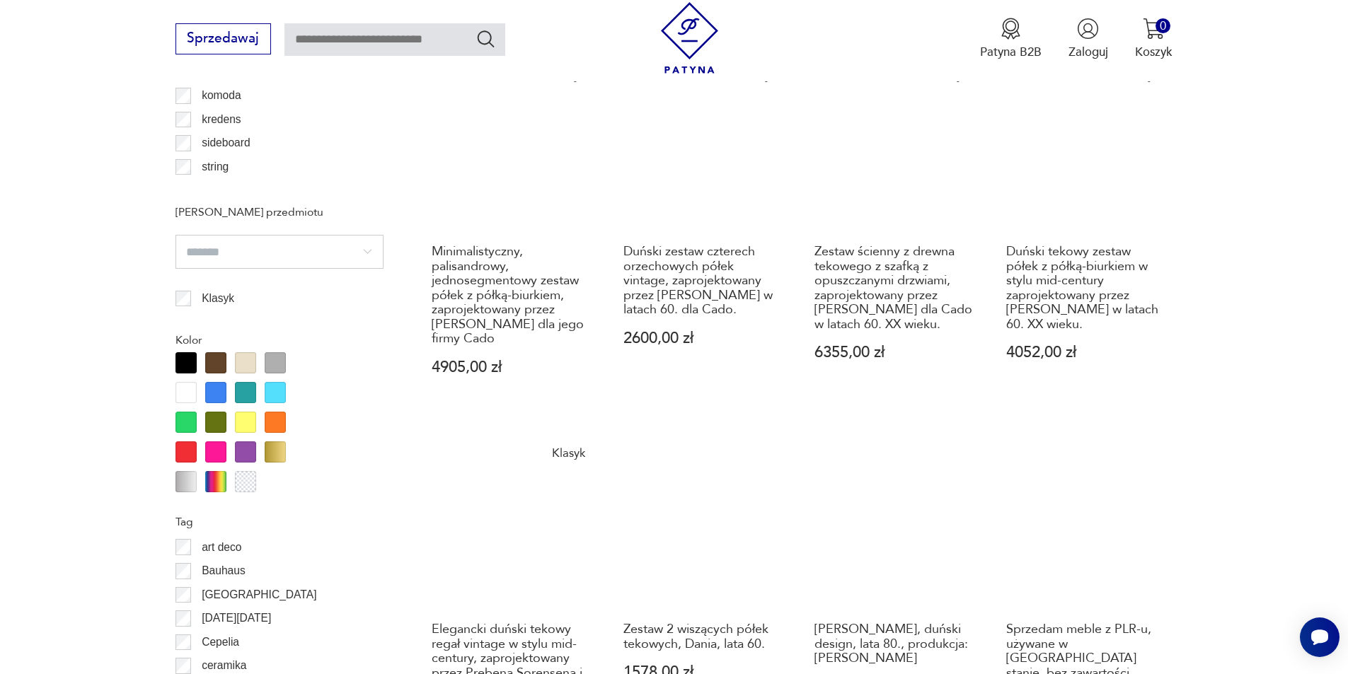
scroll to position [1249, 0]
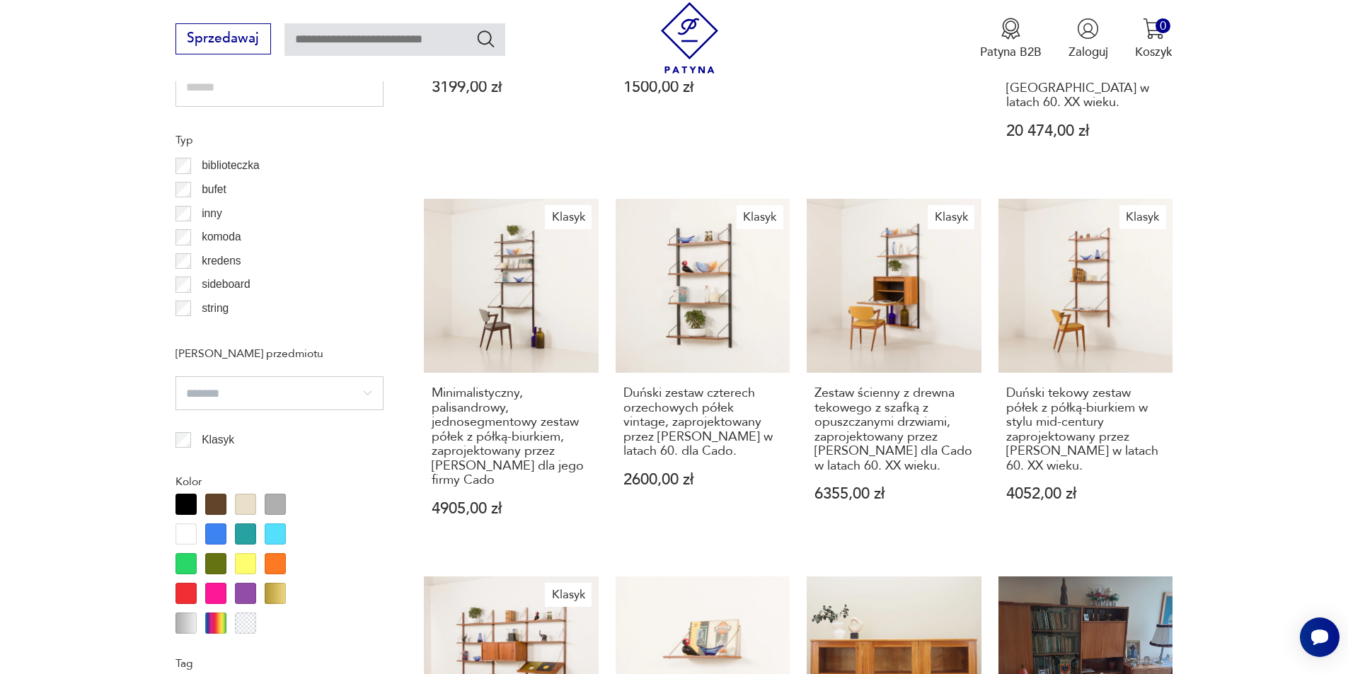
click at [373, 393] on input "search" at bounding box center [279, 393] width 208 height 34
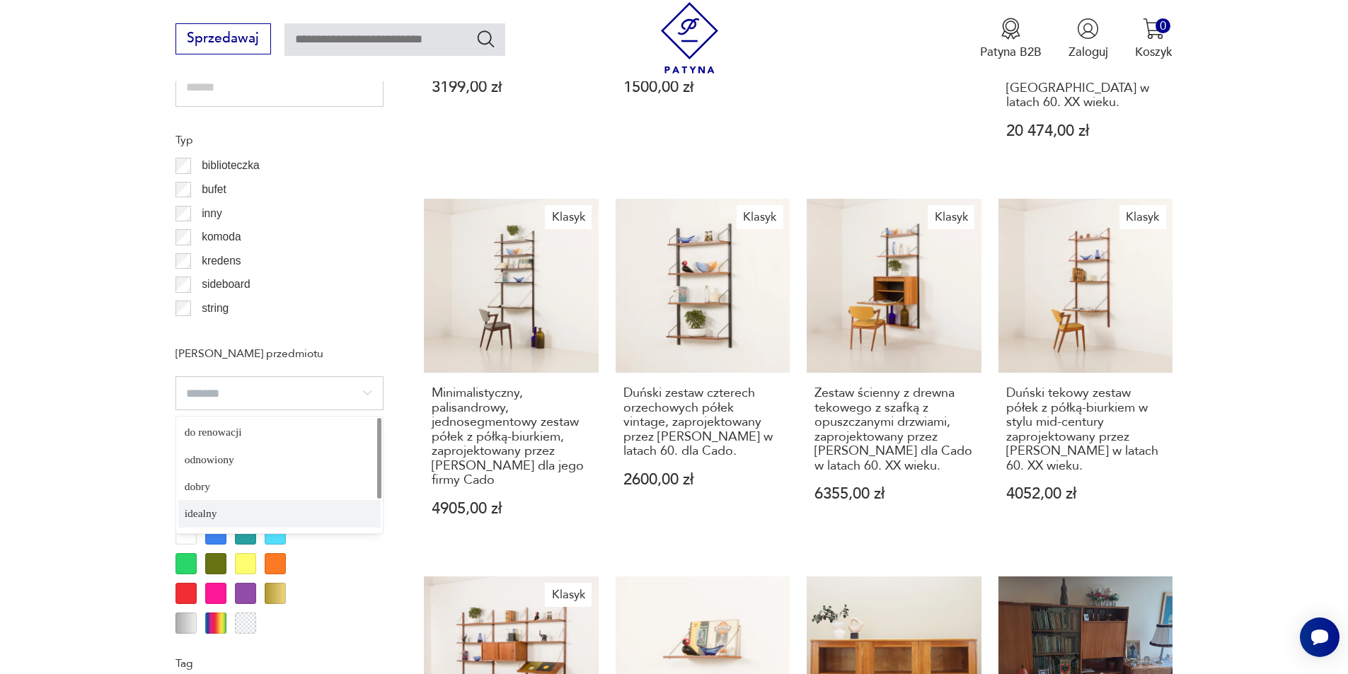
type input "*******"
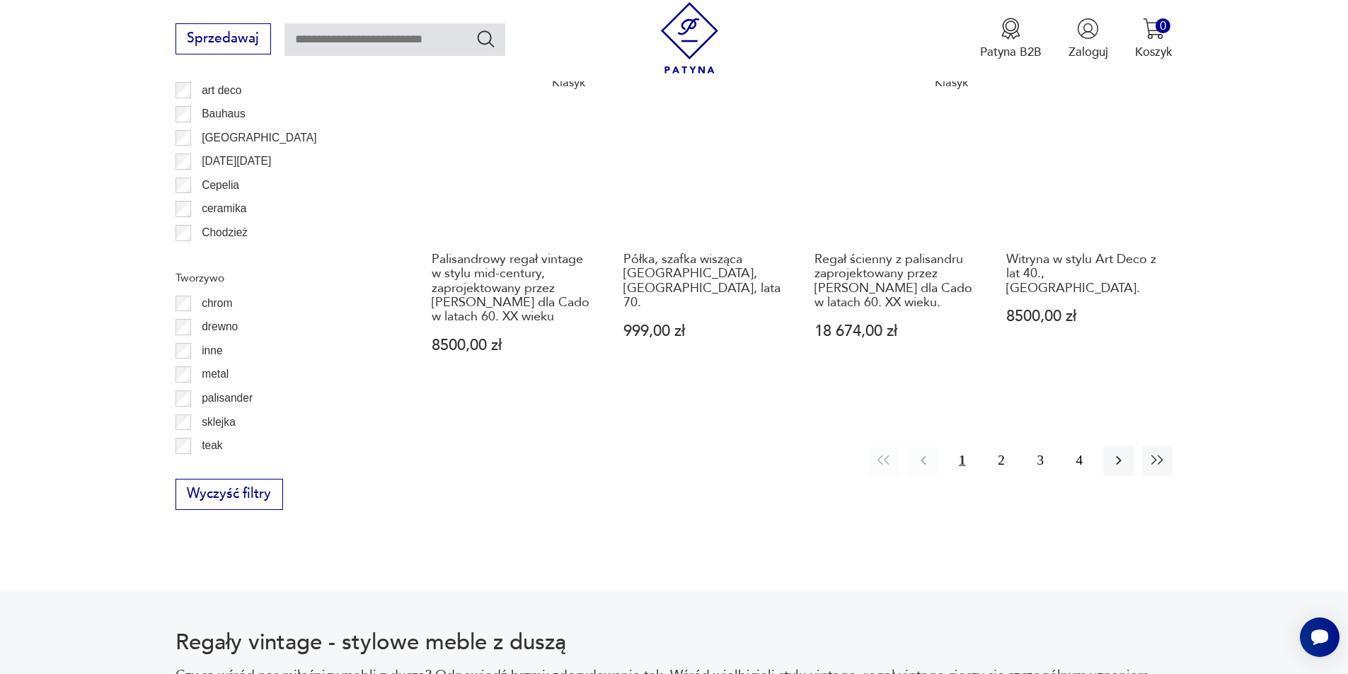
scroll to position [1886, 0]
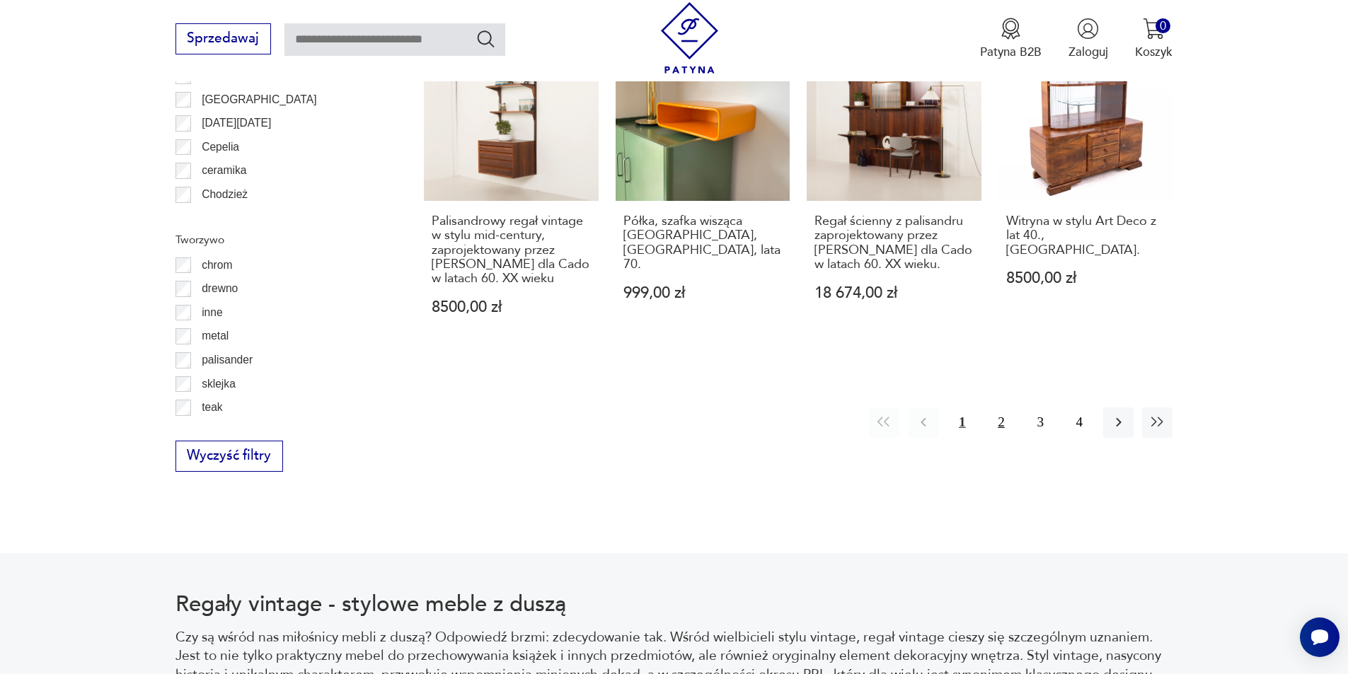
click at [1002, 407] on button "2" at bounding box center [1000, 422] width 30 height 30
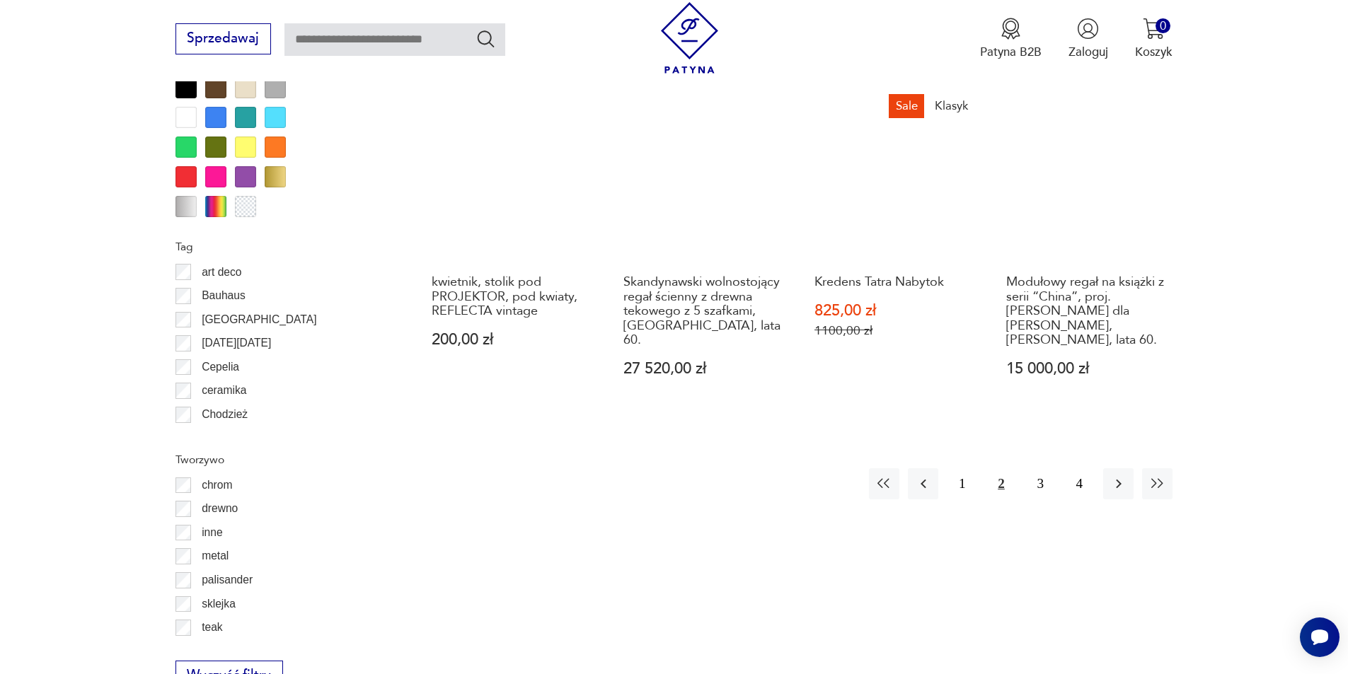
scroll to position [1745, 0]
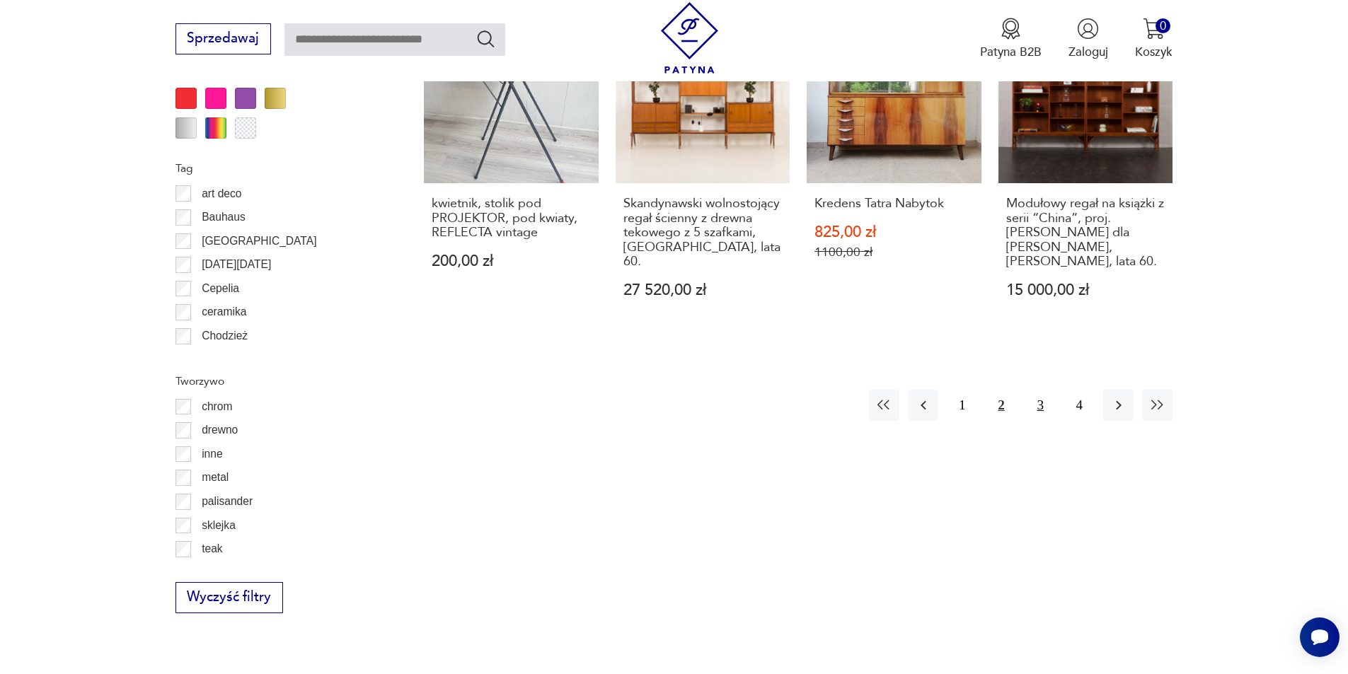
click at [1038, 390] on button "3" at bounding box center [1040, 405] width 30 height 30
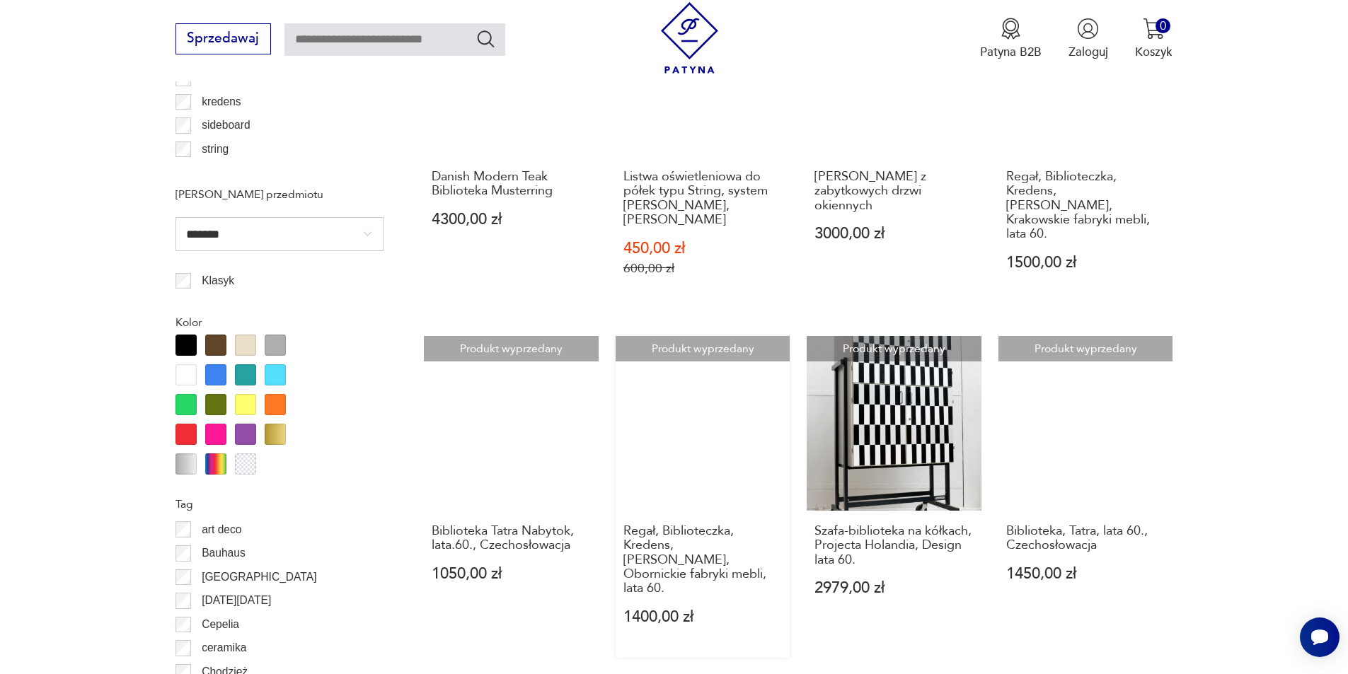
scroll to position [1674, 0]
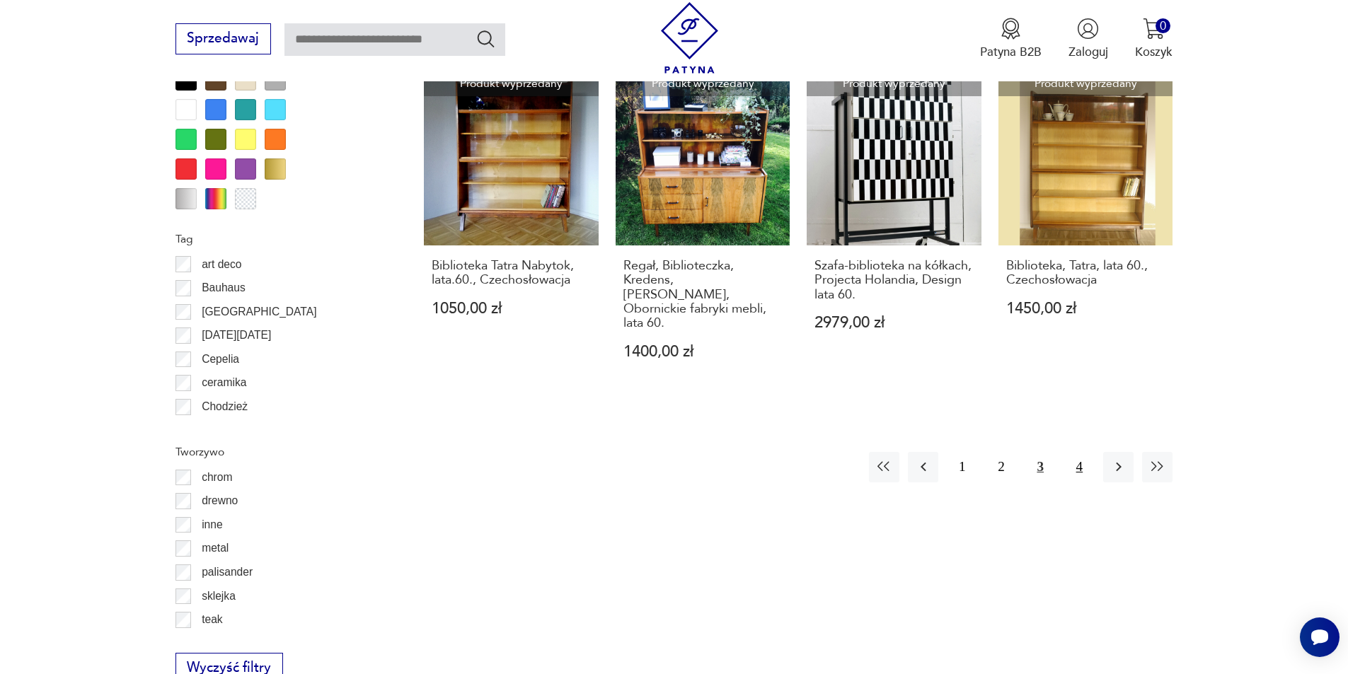
click at [1080, 452] on button "4" at bounding box center [1079, 467] width 30 height 30
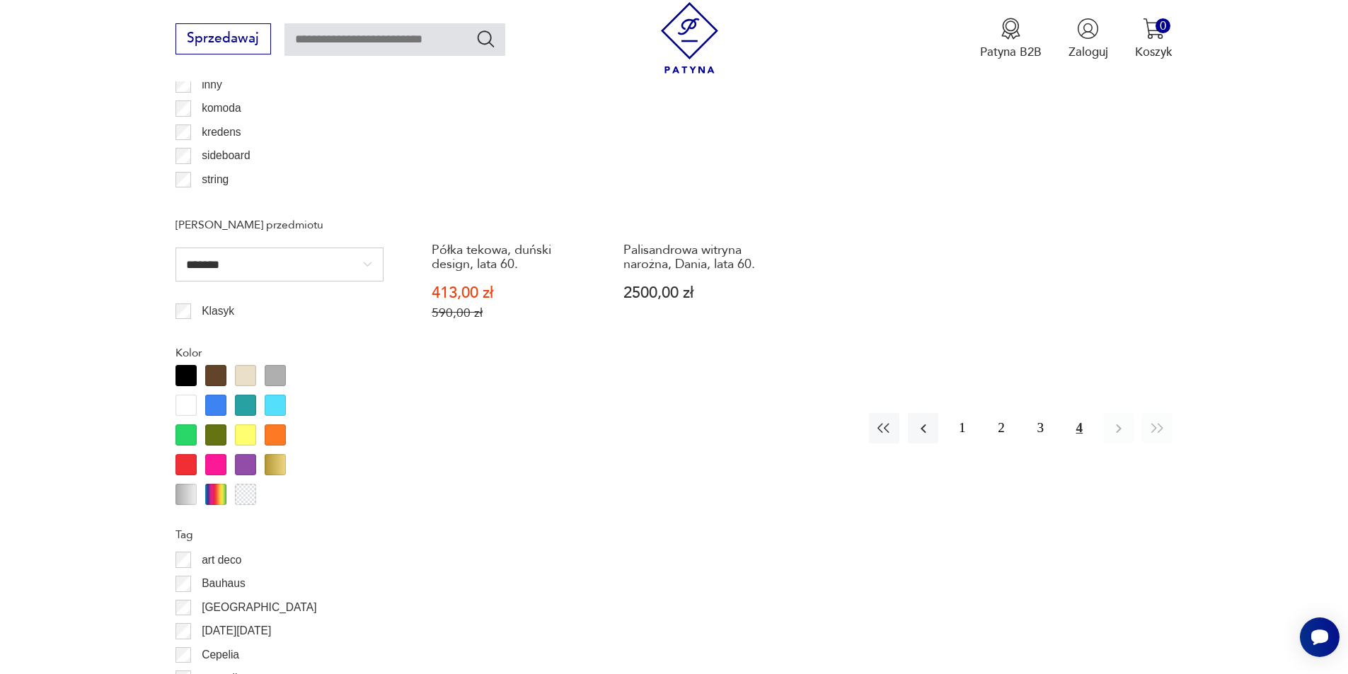
scroll to position [1391, 0]
